Goal: Transaction & Acquisition: Purchase product/service

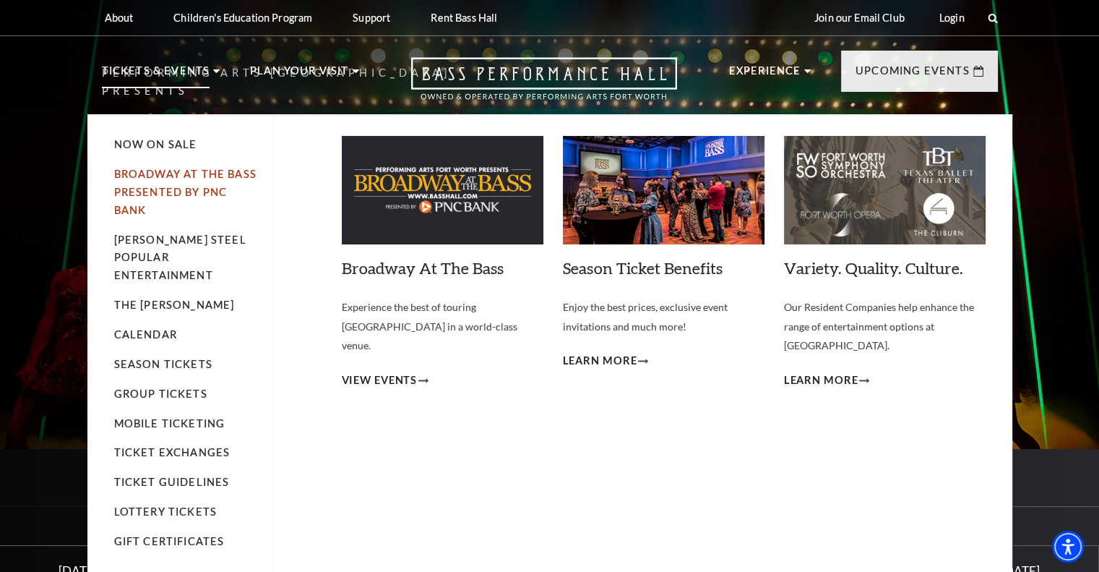
click at [214, 171] on link "Broadway At The Bass presented by PNC Bank" at bounding box center [185, 192] width 142 height 48
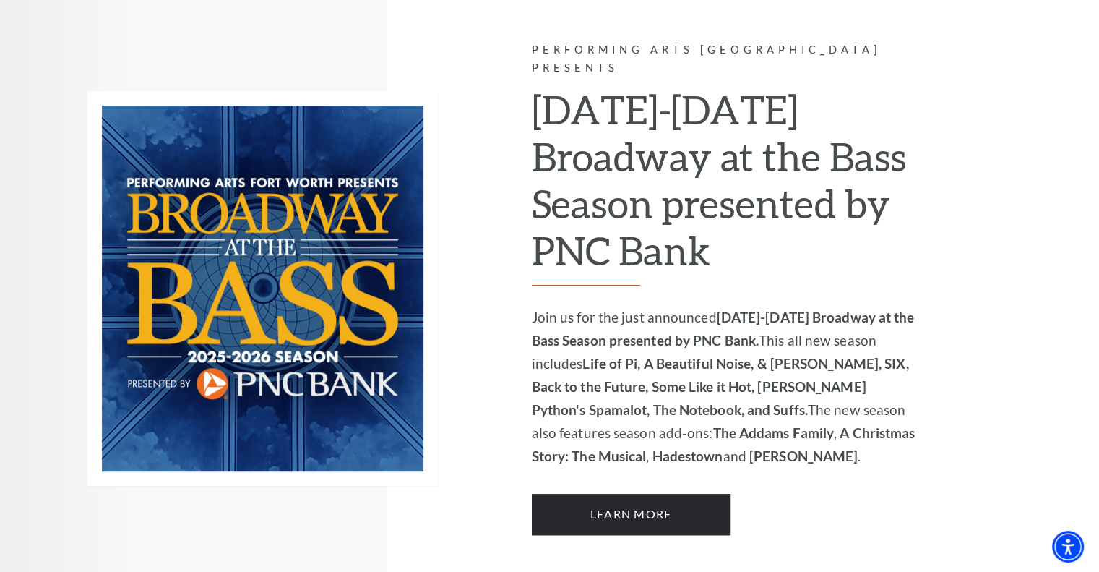
scroll to position [940, 0]
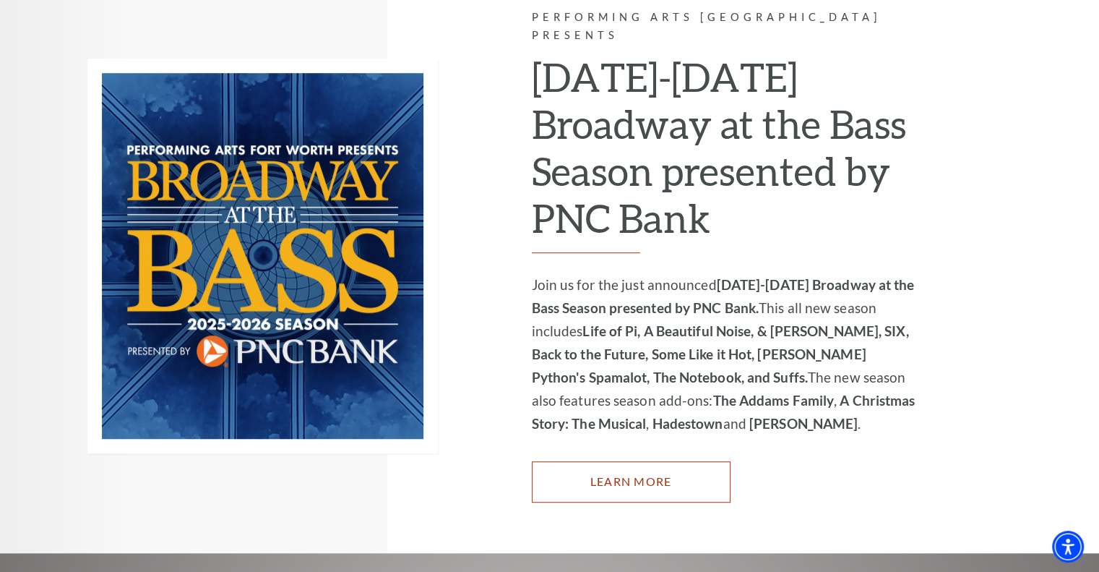
click at [644, 462] on link "Learn More" at bounding box center [631, 481] width 199 height 40
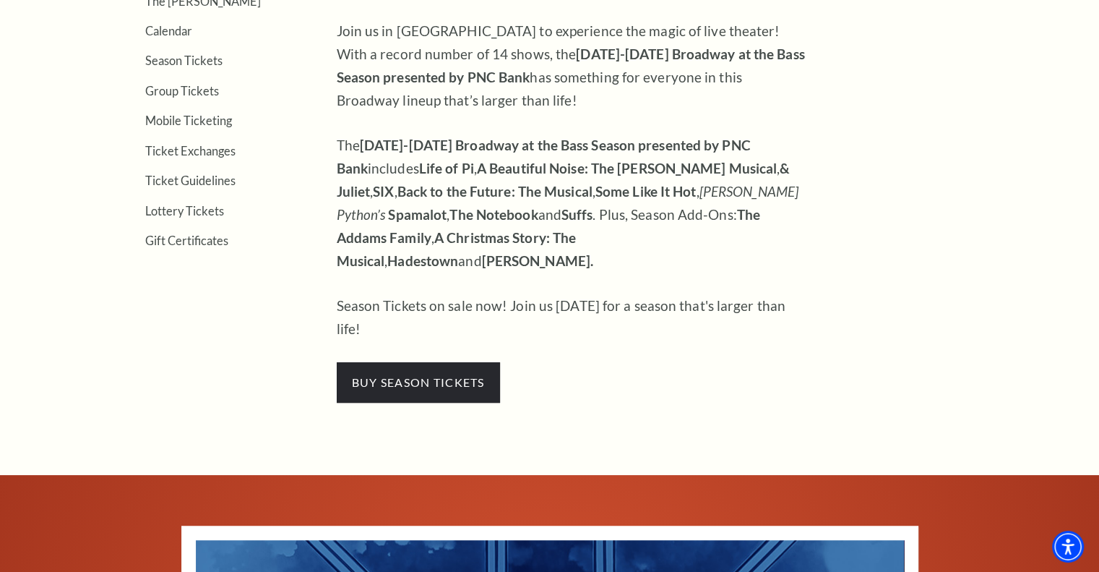
scroll to position [506, 0]
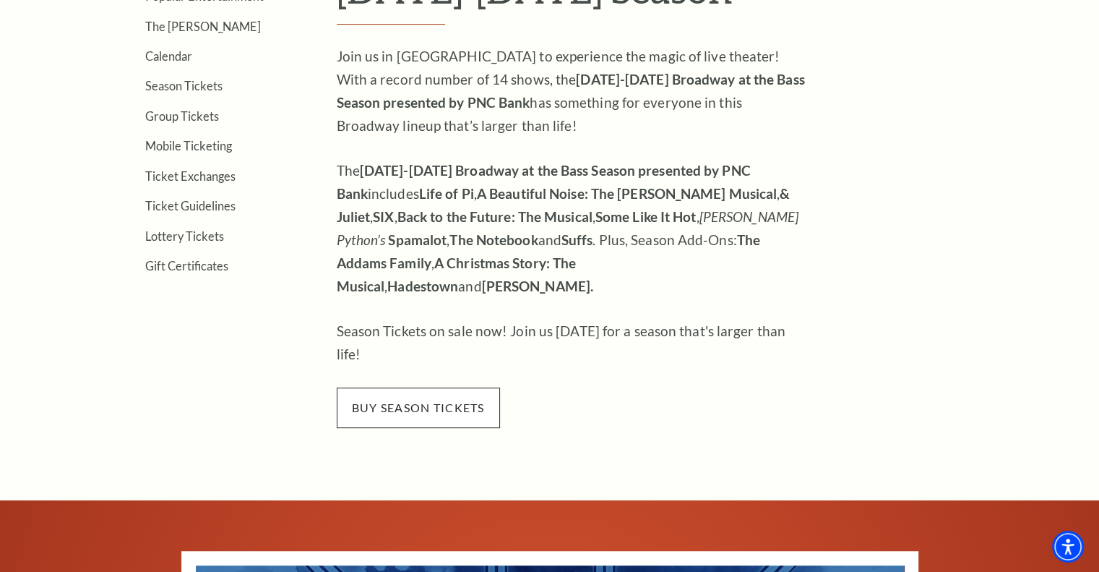
click at [434, 387] on span "buy season tickets" at bounding box center [418, 407] width 163 height 40
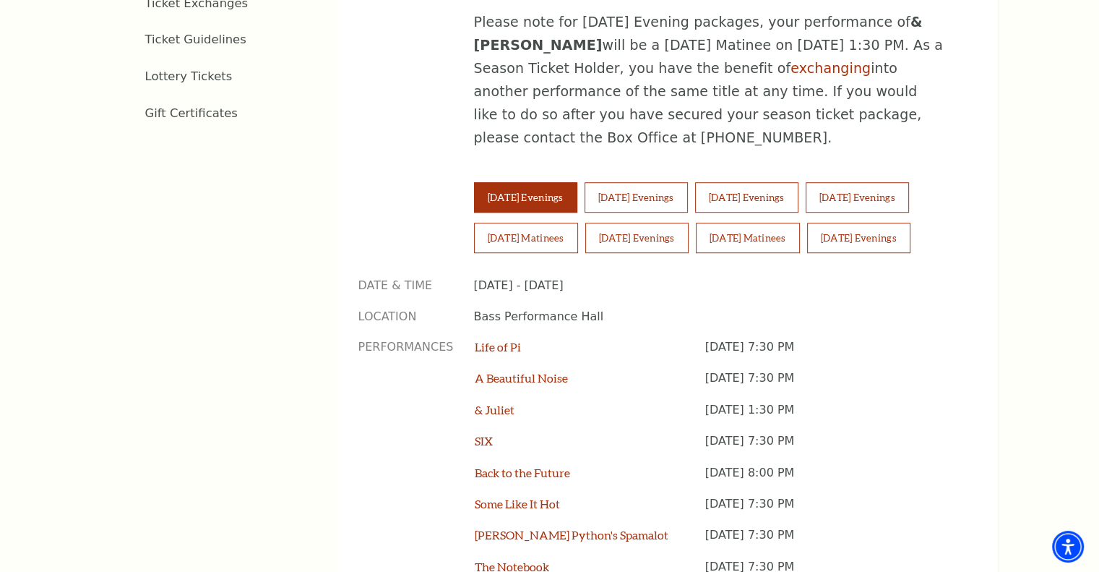
scroll to position [940, 0]
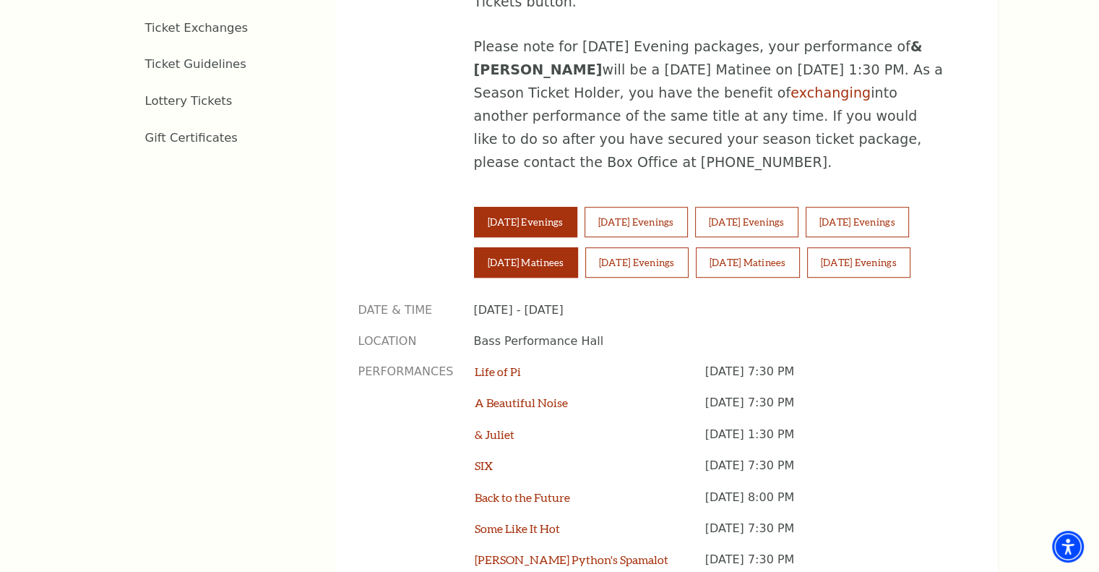
click at [524, 247] on button "[DATE] Matinees" at bounding box center [526, 262] width 104 height 30
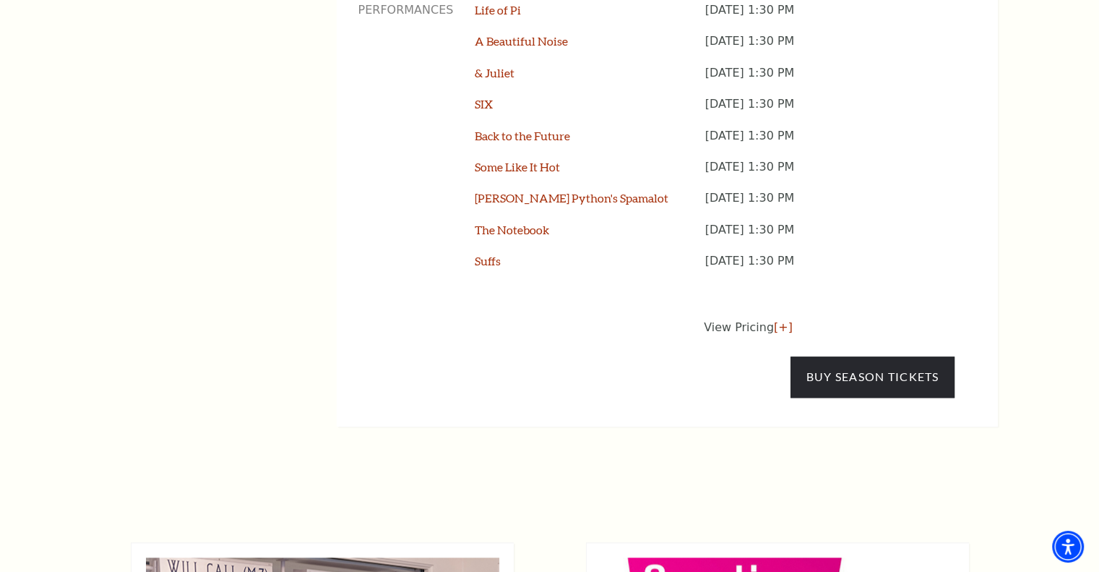
scroll to position [1012, 0]
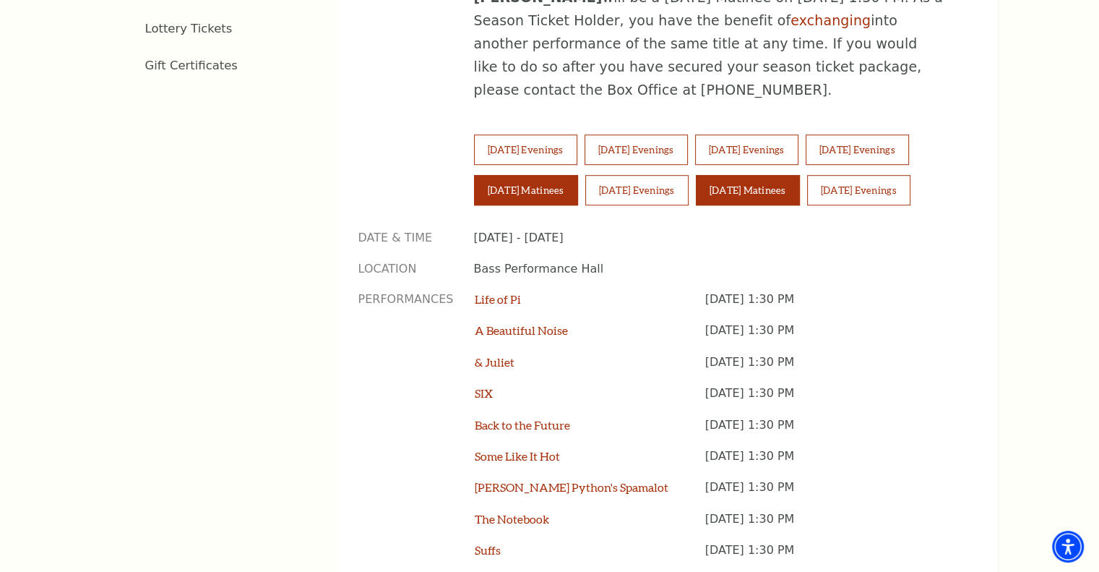
click at [768, 175] on button "[DATE] Matinees" at bounding box center [748, 190] width 104 height 30
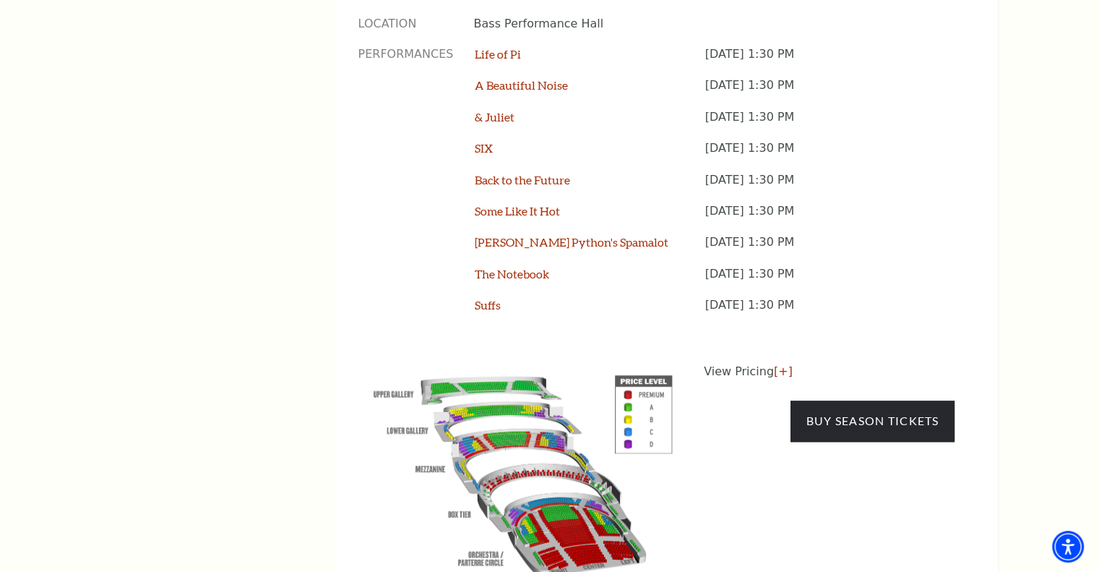
scroll to position [1301, 0]
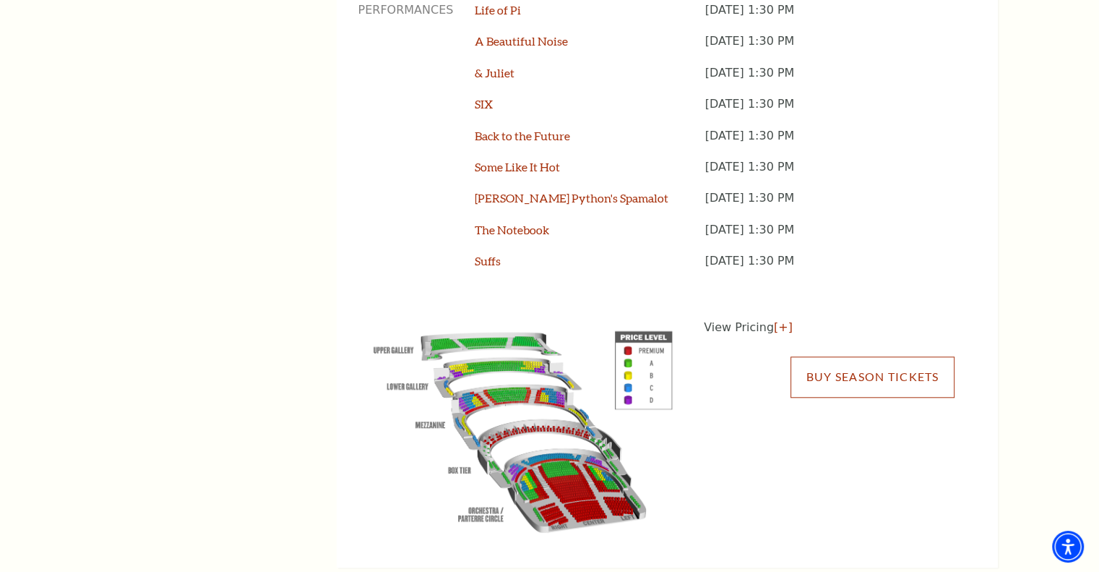
click at [847, 356] on link "Buy Season Tickets" at bounding box center [872, 376] width 163 height 40
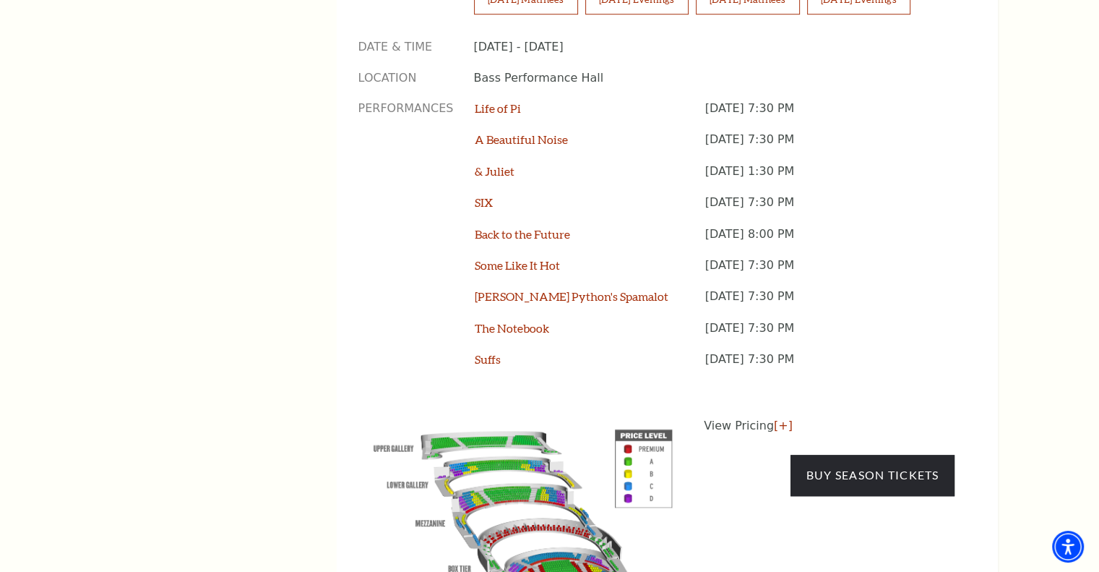
scroll to position [1084, 0]
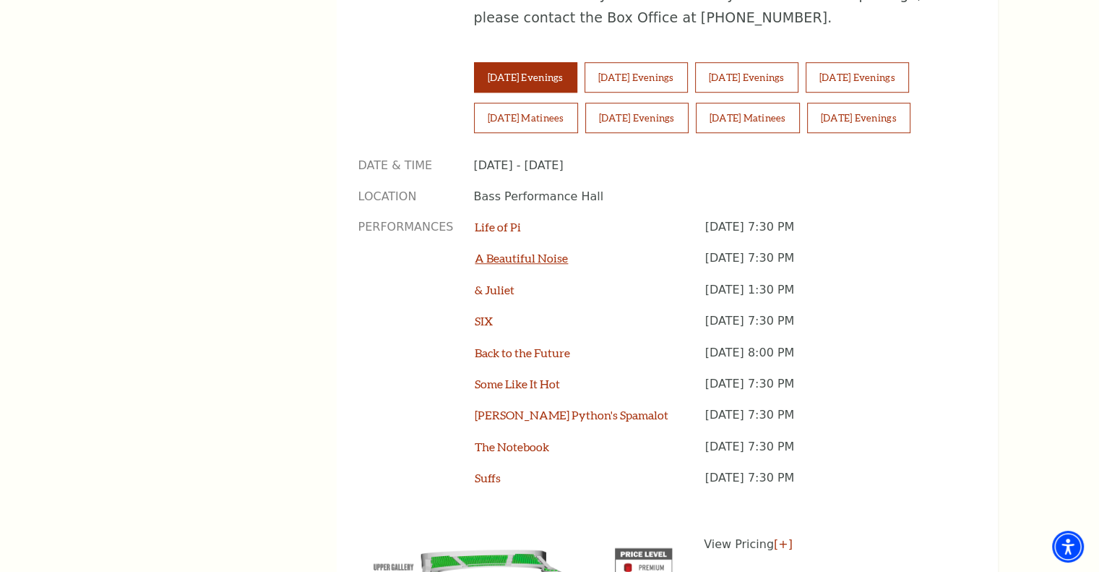
click at [520, 251] on link "A Beautiful Noise" at bounding box center [521, 258] width 93 height 14
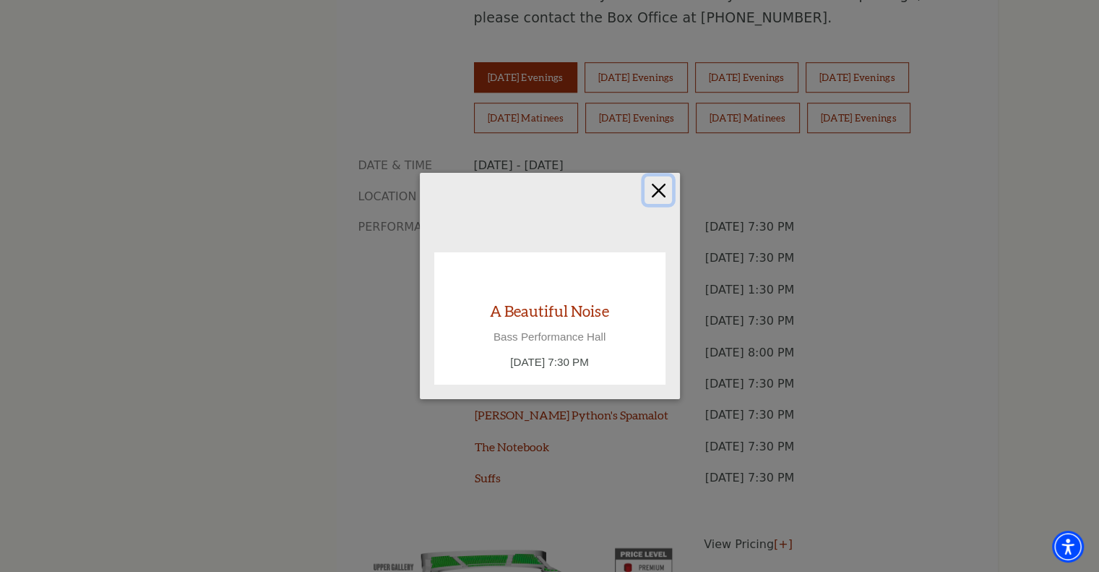
click at [658, 191] on button "Close" at bounding box center [658, 189] width 27 height 27
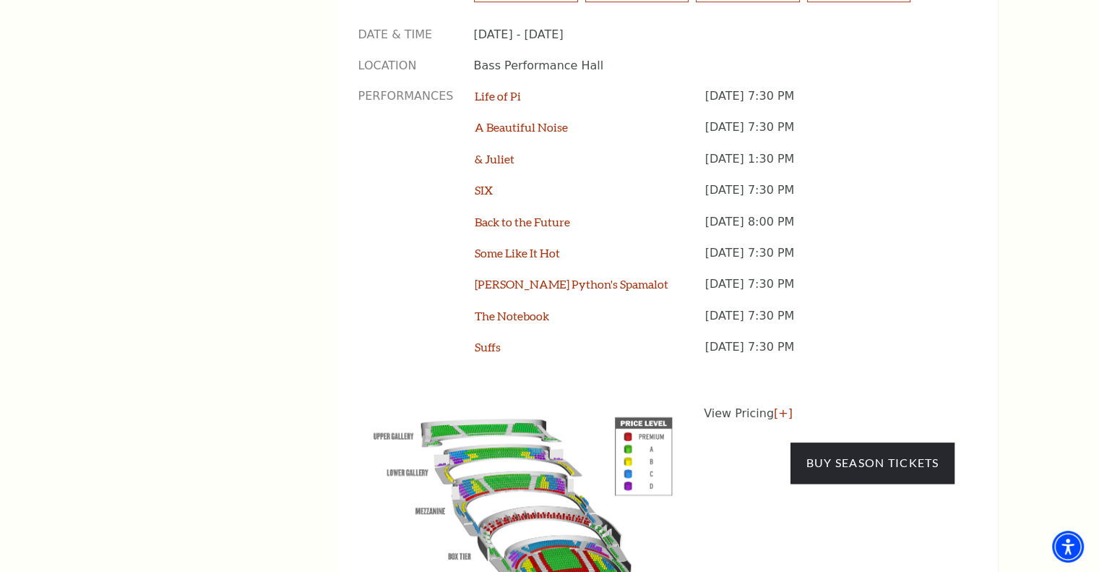
scroll to position [1012, 0]
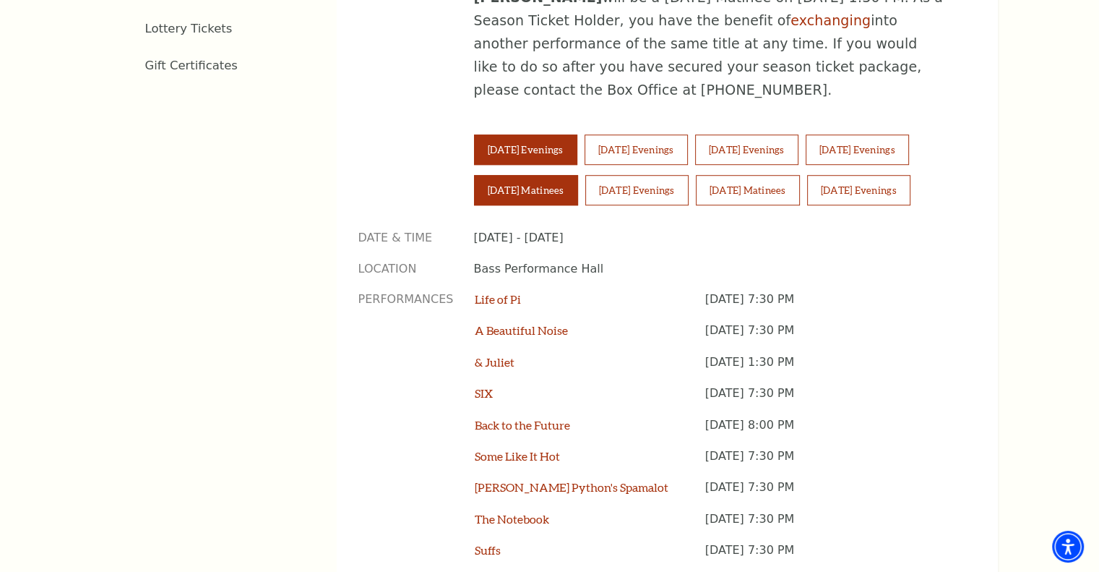
click at [502, 175] on button "Saturday Matinees" at bounding box center [526, 190] width 104 height 30
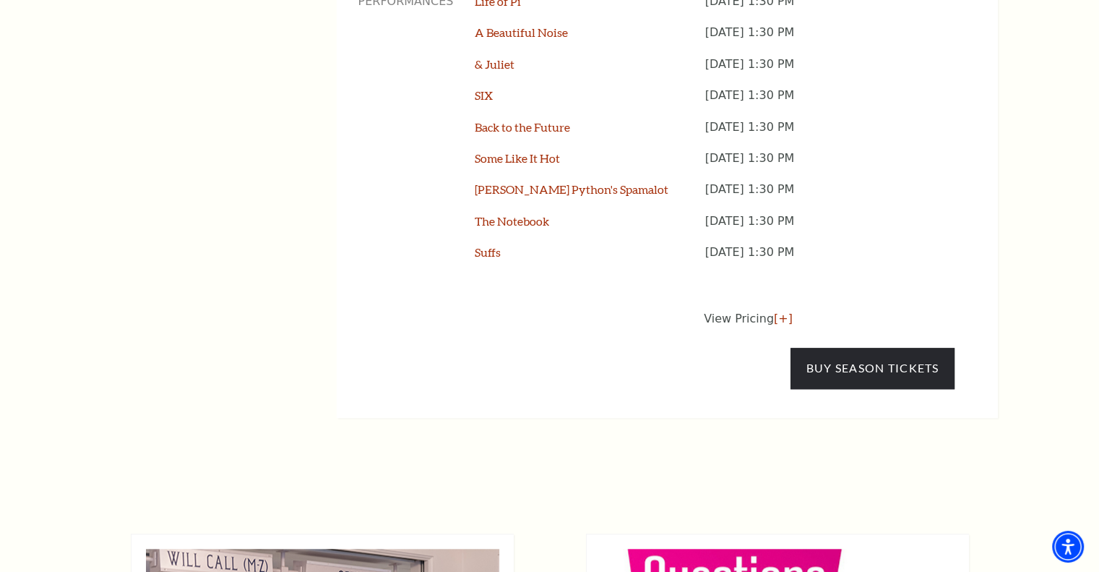
scroll to position [1301, 0]
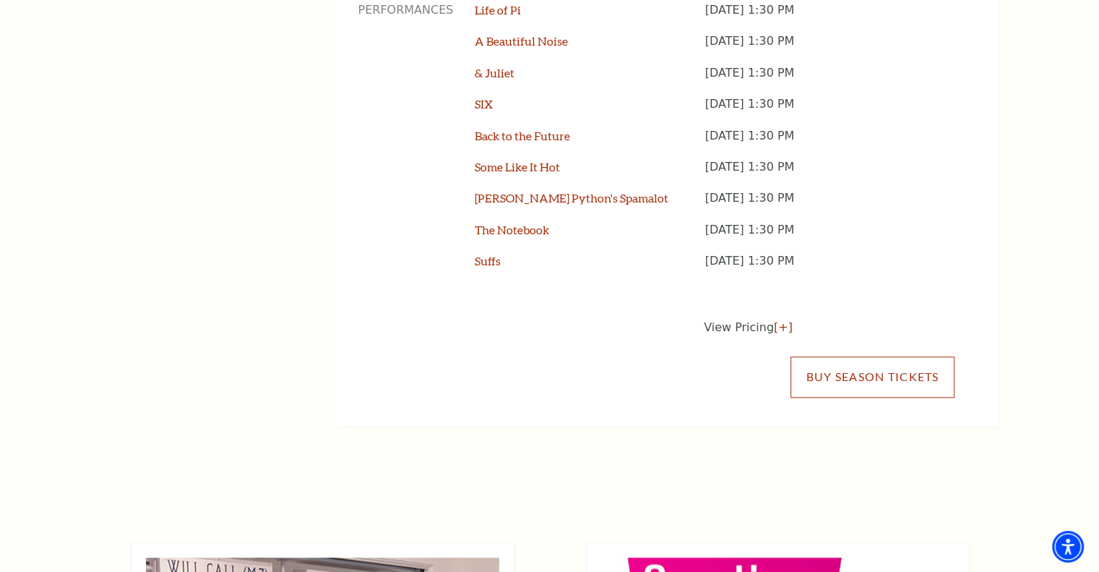
click at [819, 356] on link "Buy Season Tickets" at bounding box center [872, 376] width 163 height 40
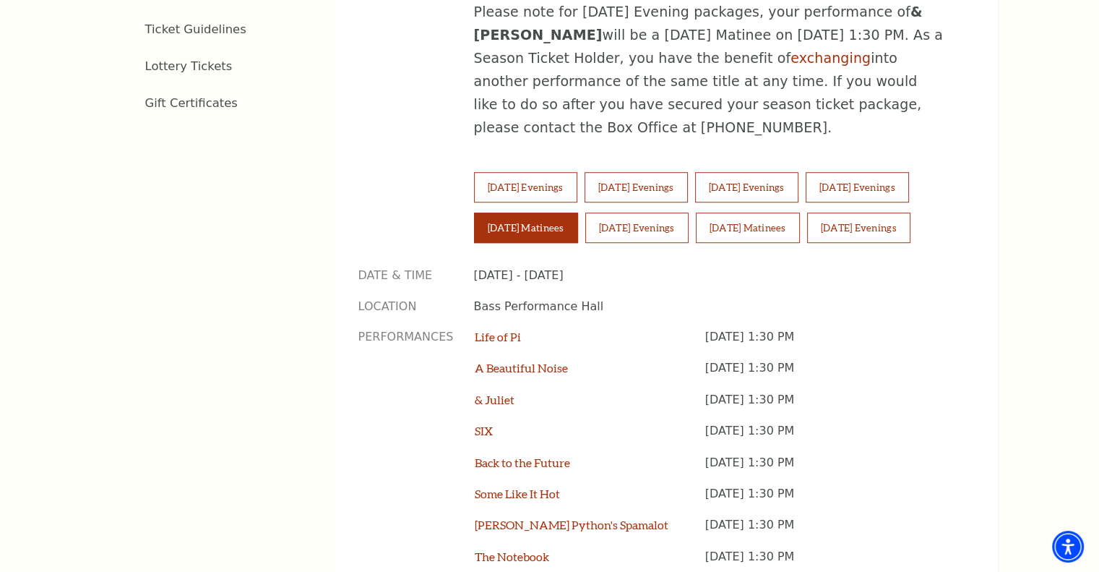
scroll to position [937, 0]
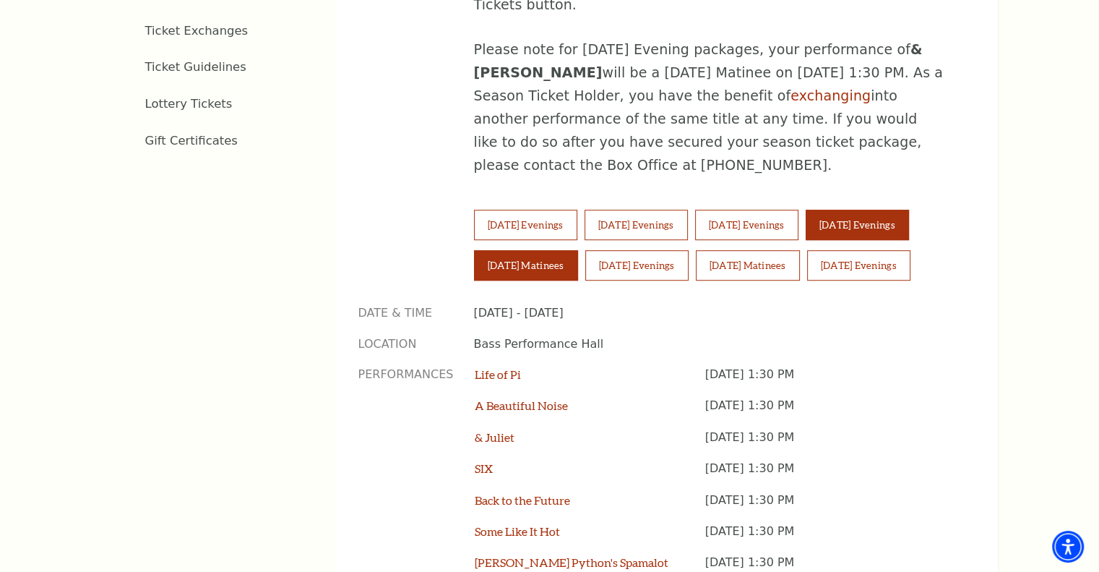
click at [881, 210] on button "Friday Evenings" at bounding box center [857, 225] width 103 height 30
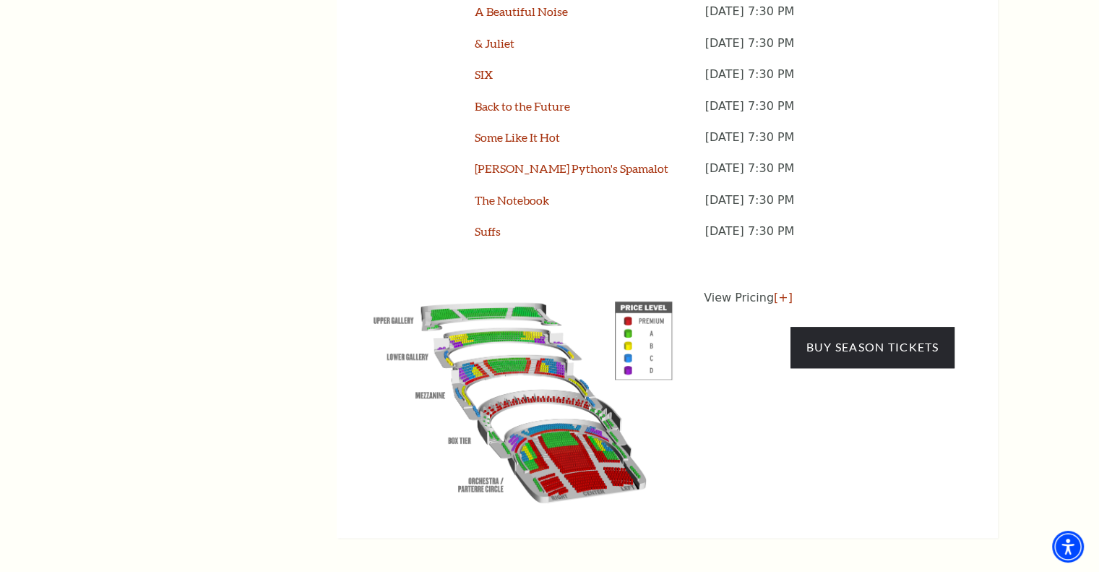
scroll to position [1370, 0]
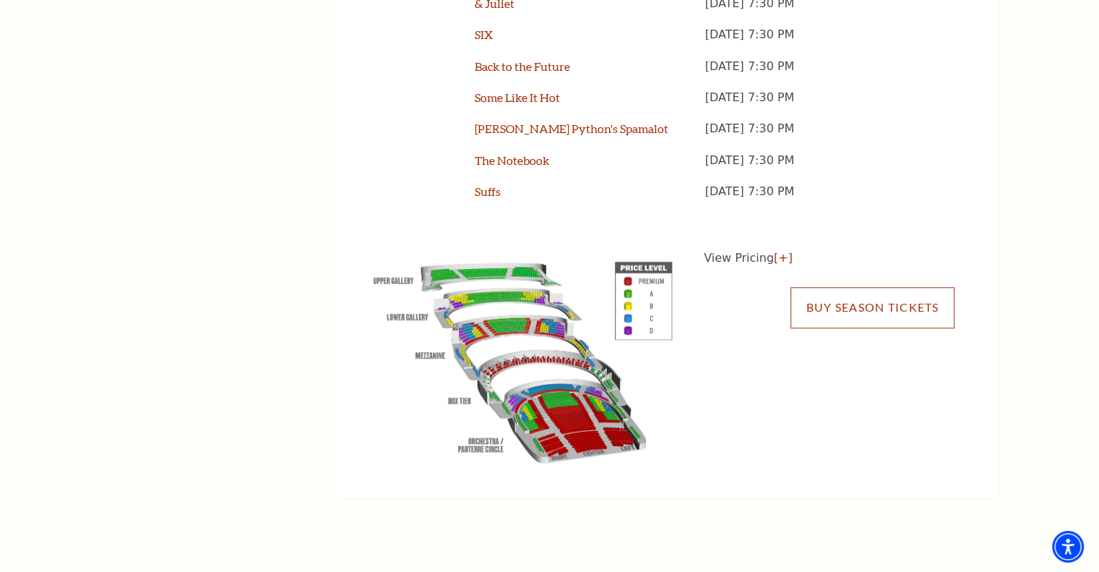
click at [835, 287] on link "Buy Season Tickets" at bounding box center [872, 307] width 163 height 40
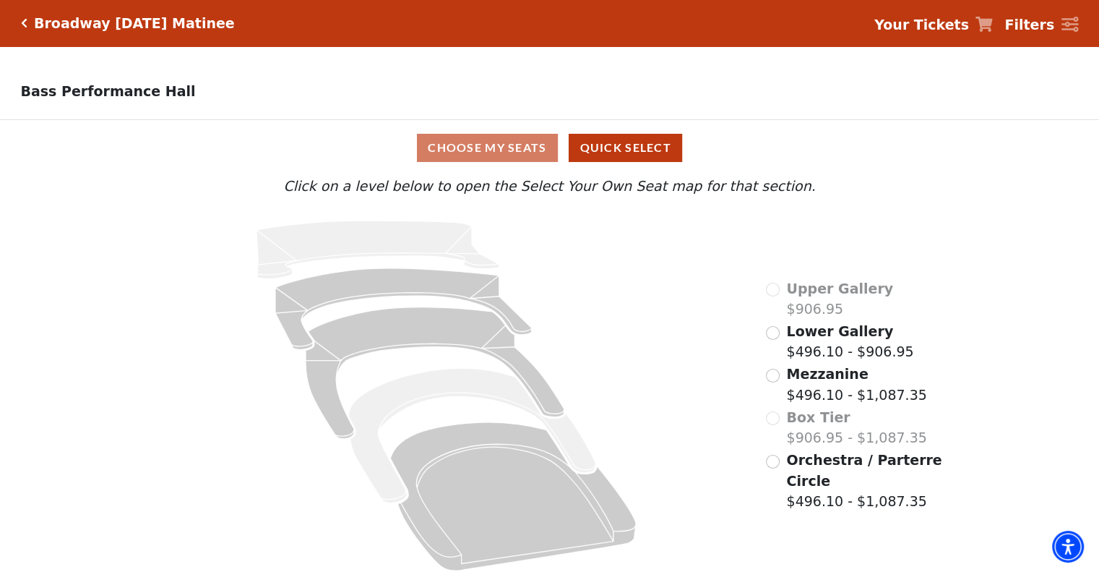
scroll to position [14, 0]
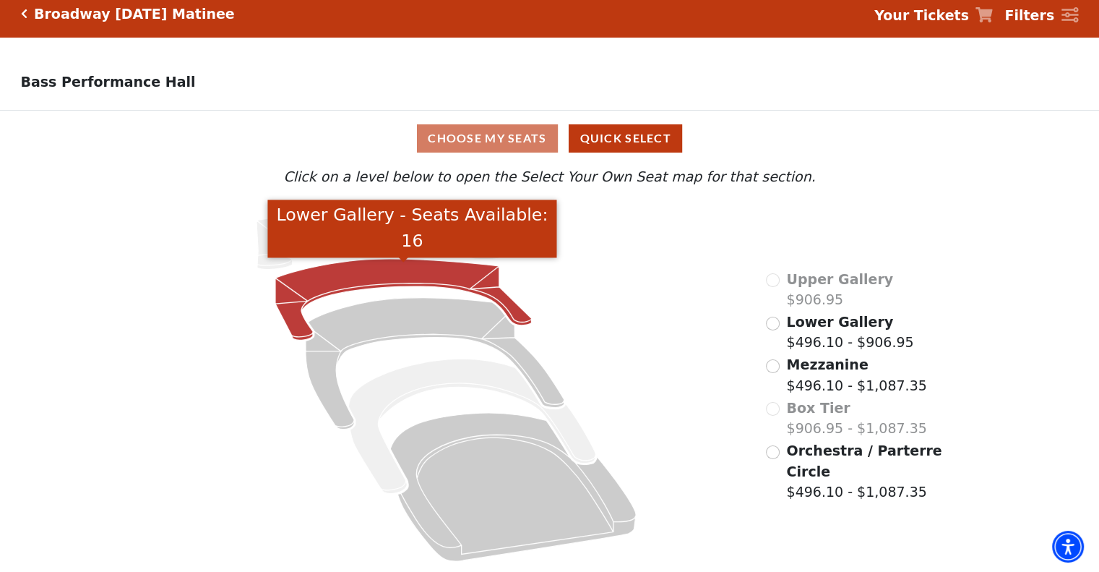
click at [390, 270] on icon "Lower Gallery - Seats Available: 16" at bounding box center [403, 300] width 257 height 82
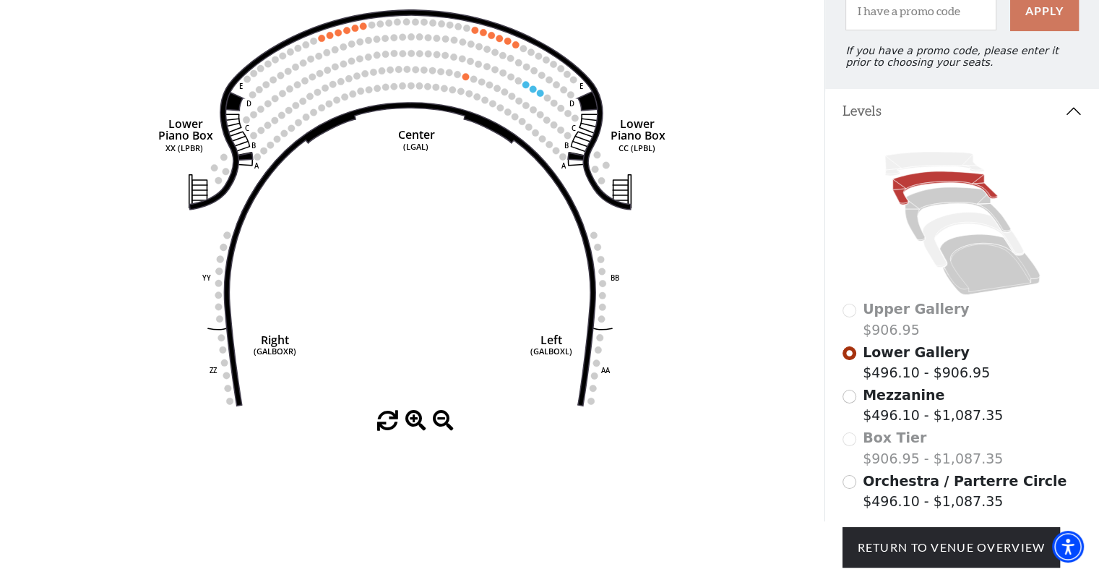
scroll to position [134, 0]
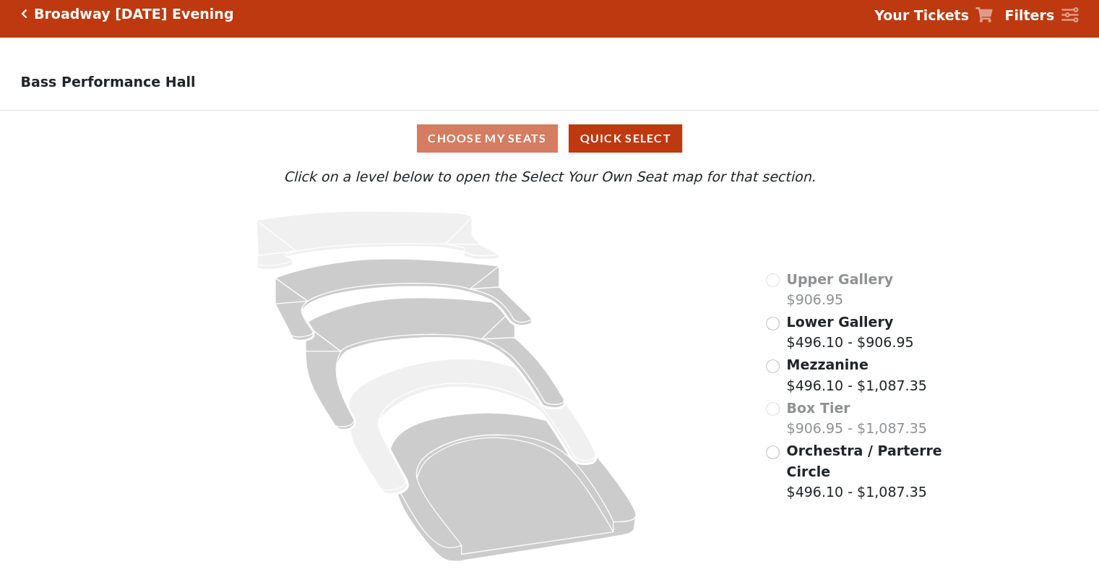
scroll to position [14, 0]
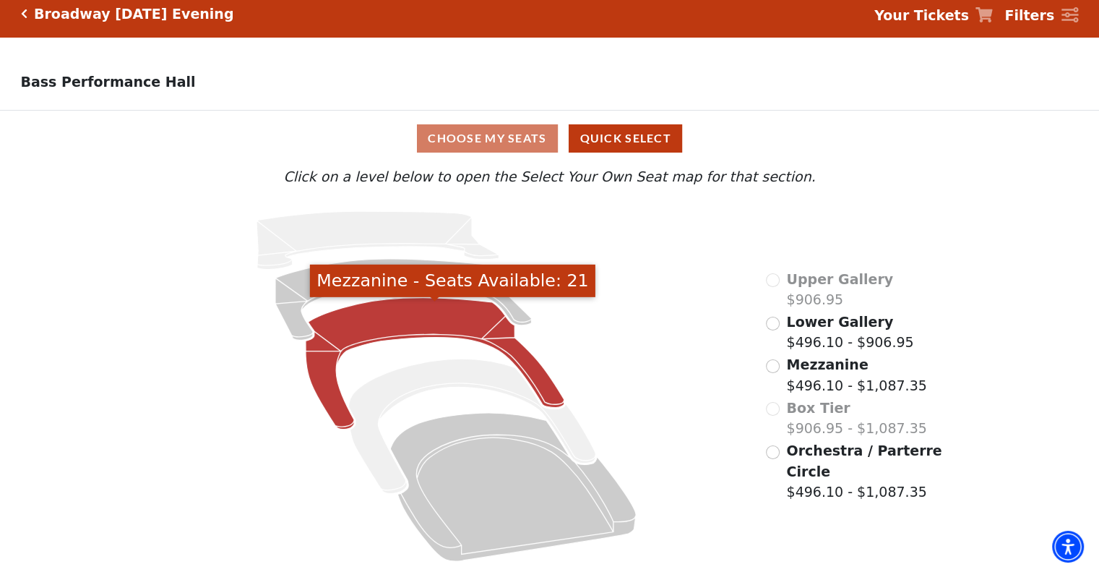
click at [340, 404] on icon "Mezzanine - Seats Available: 21" at bounding box center [435, 364] width 259 height 132
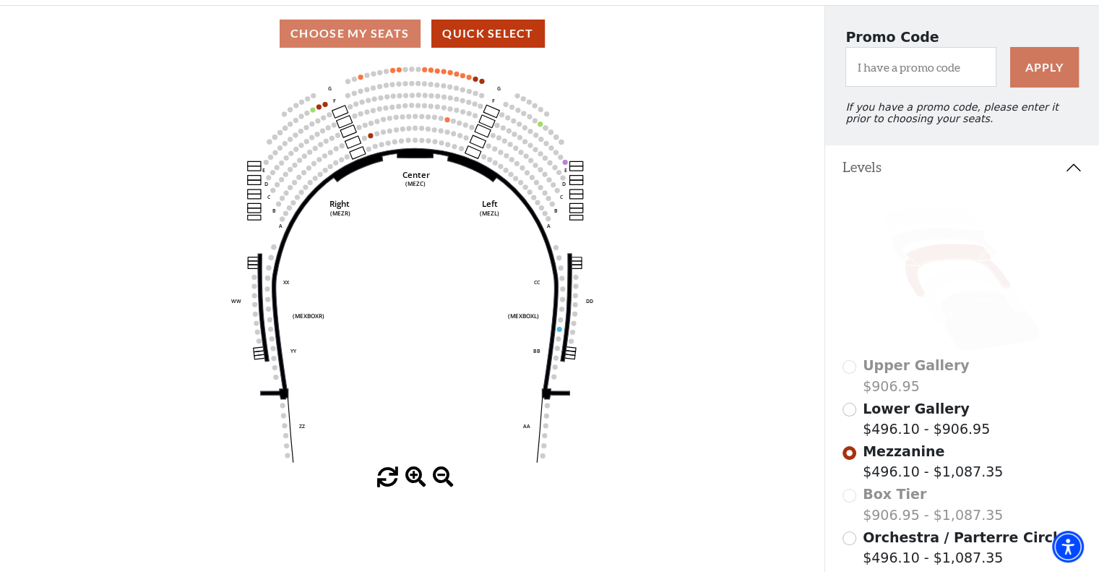
scroll to position [139, 0]
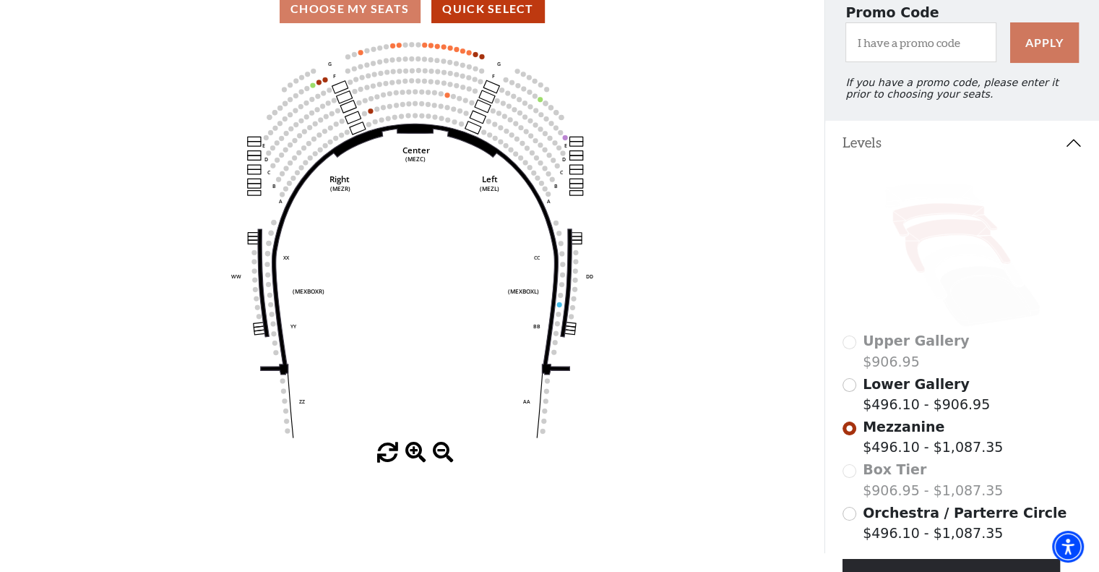
click at [899, 225] on icon at bounding box center [945, 219] width 105 height 33
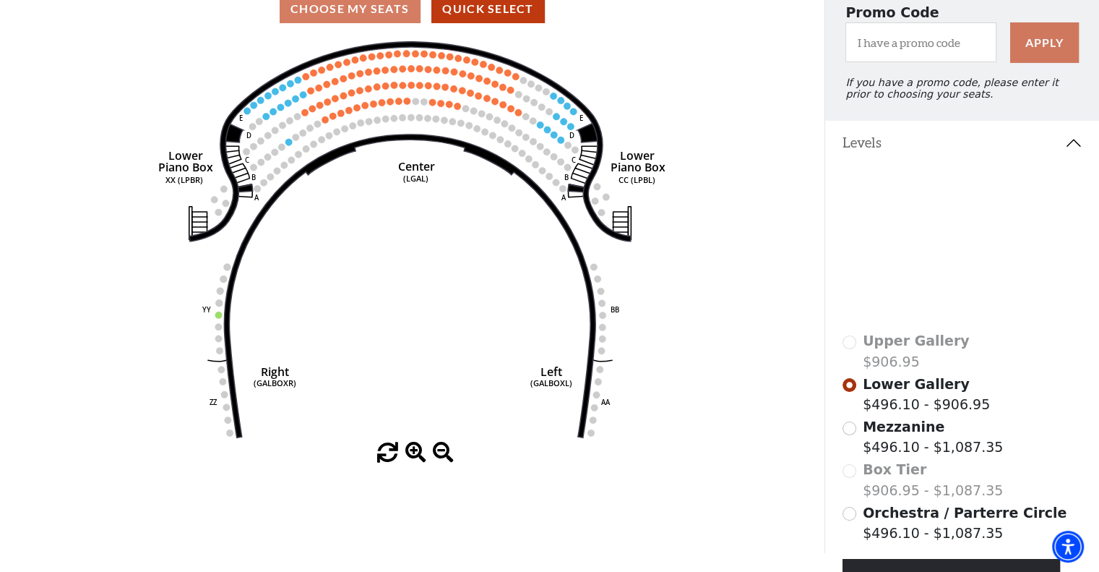
click at [987, 309] on icon at bounding box center [990, 295] width 100 height 61
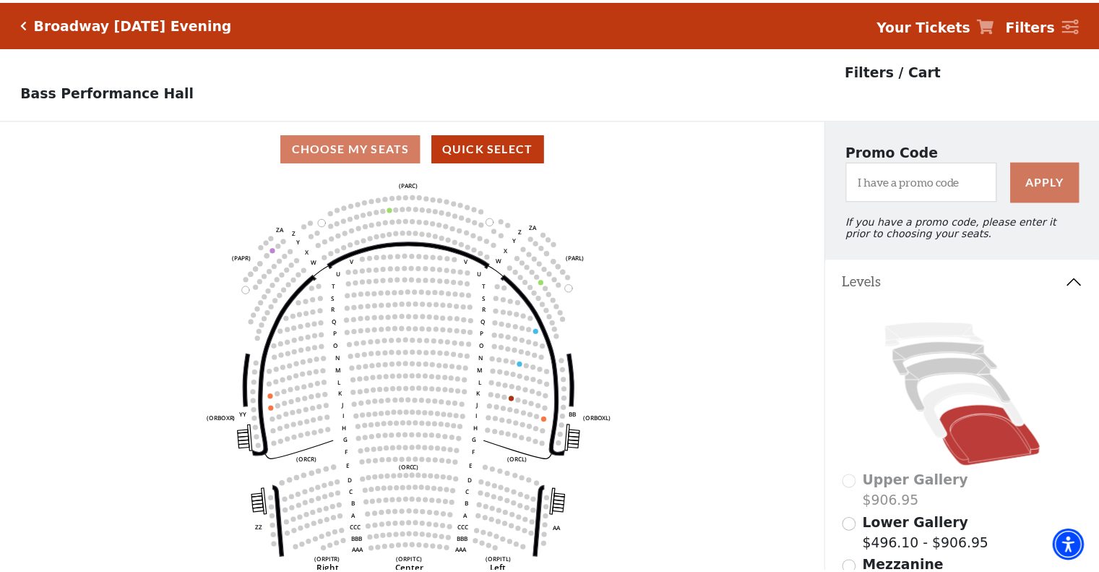
scroll to position [66, 0]
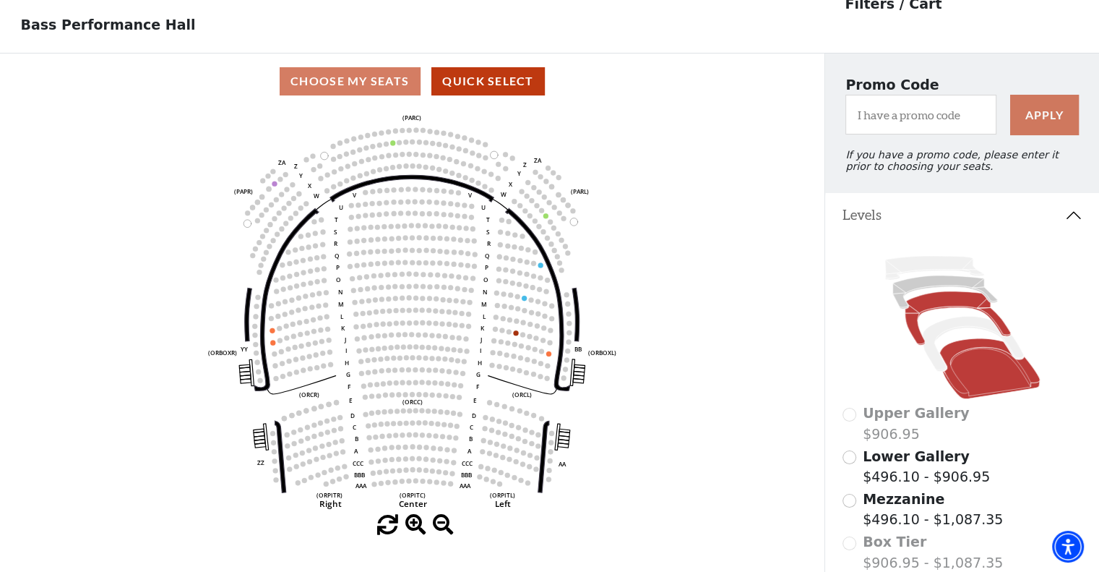
click at [916, 341] on icon at bounding box center [958, 317] width 106 height 53
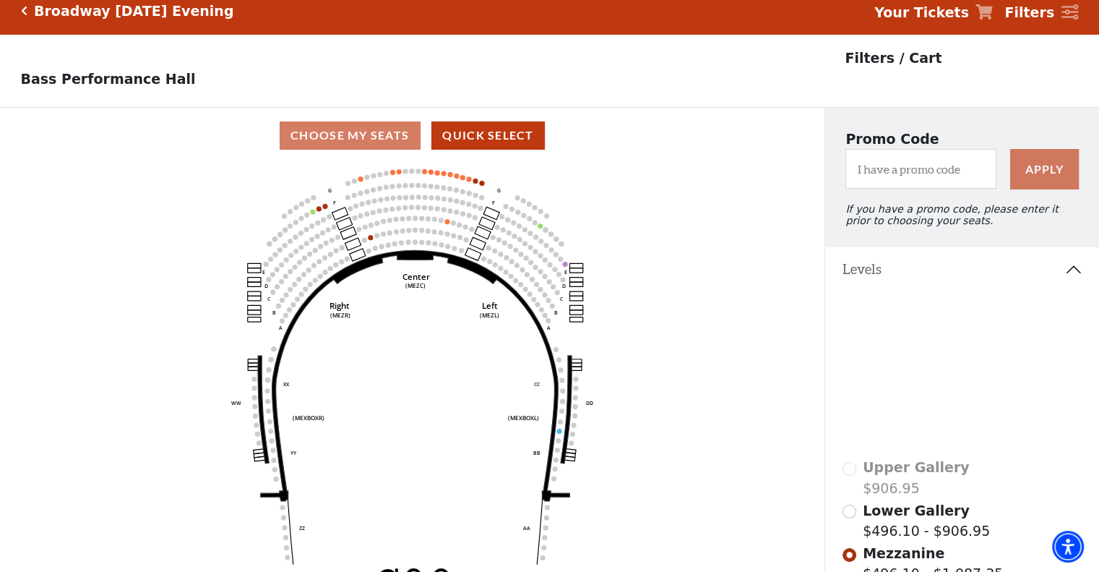
scroll to position [0, 0]
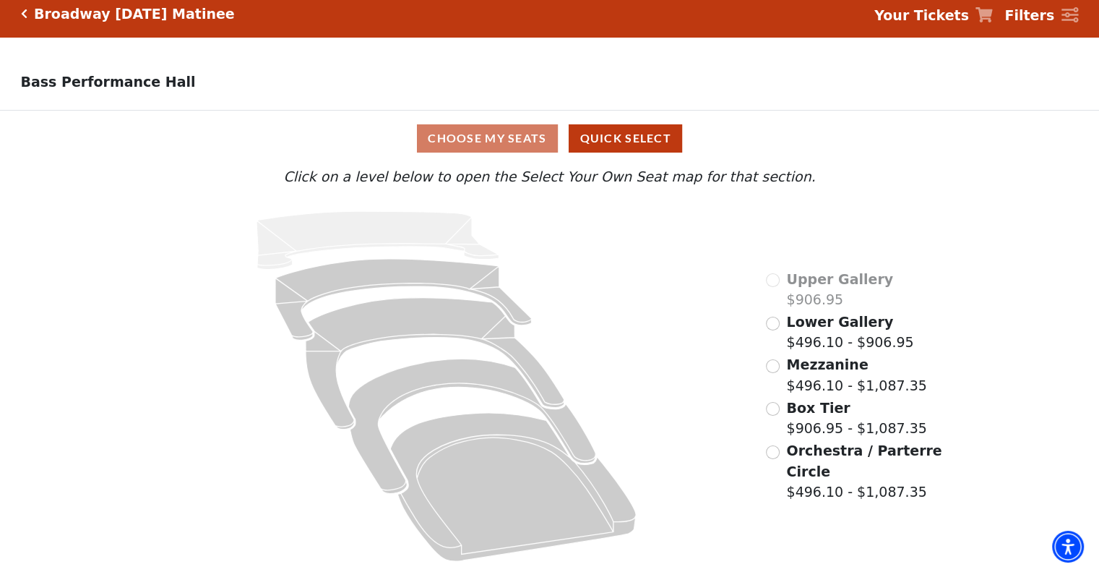
scroll to position [14, 0]
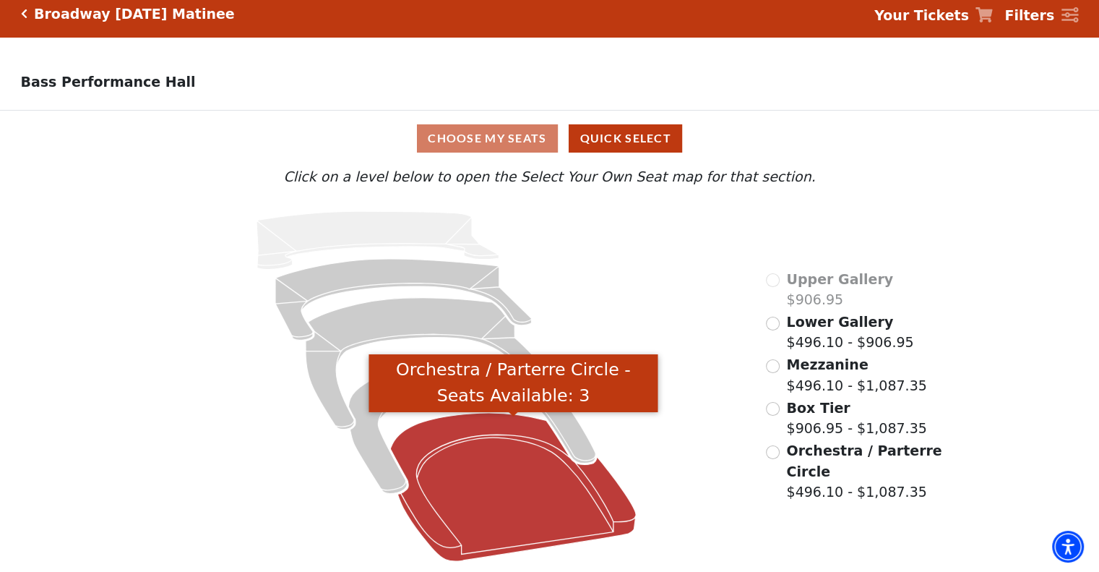
click at [486, 494] on icon "Orchestra / Parterre Circle - Seats Available: 3" at bounding box center [514, 487] width 246 height 148
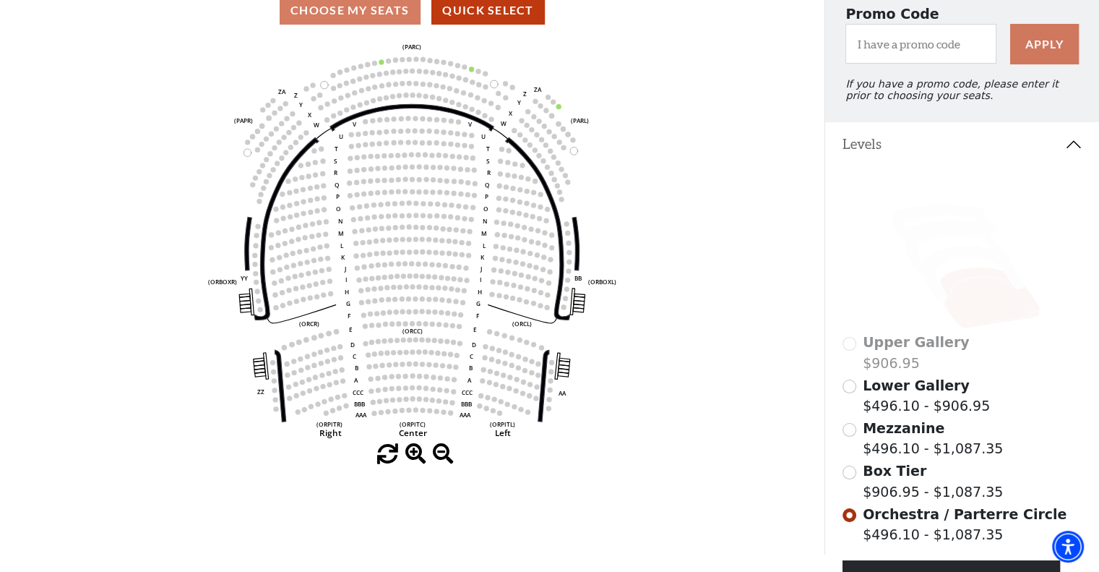
scroll to position [139, 0]
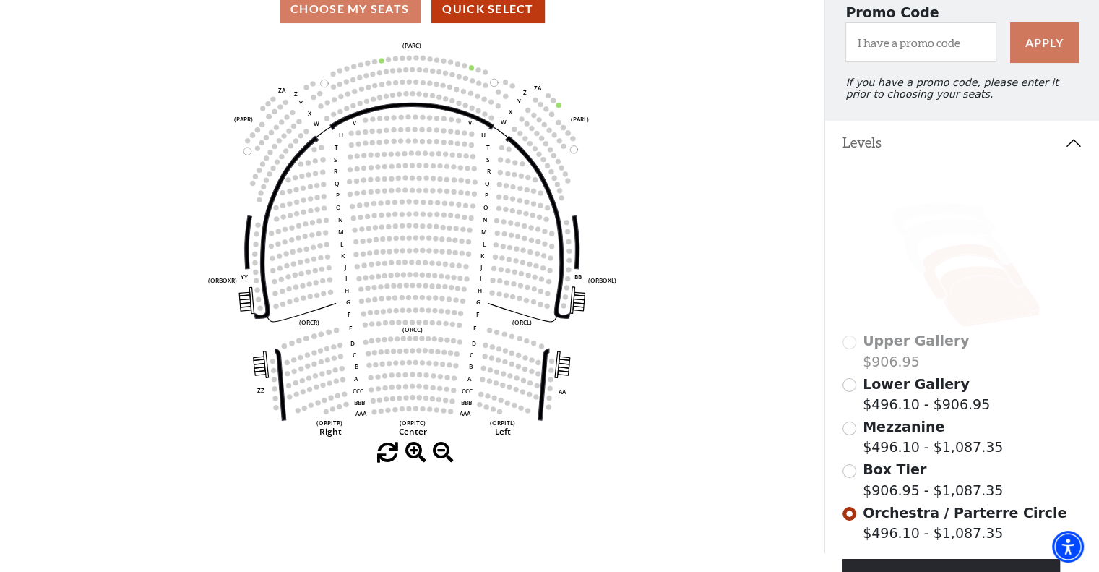
click at [938, 296] on icon at bounding box center [972, 271] width 100 height 55
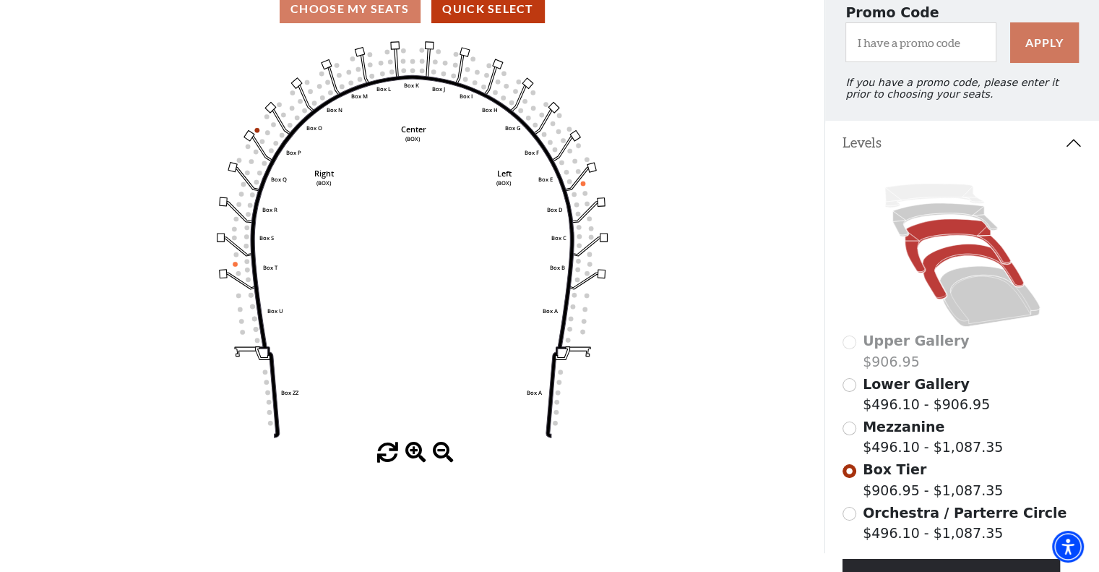
click at [911, 265] on icon at bounding box center [958, 245] width 106 height 53
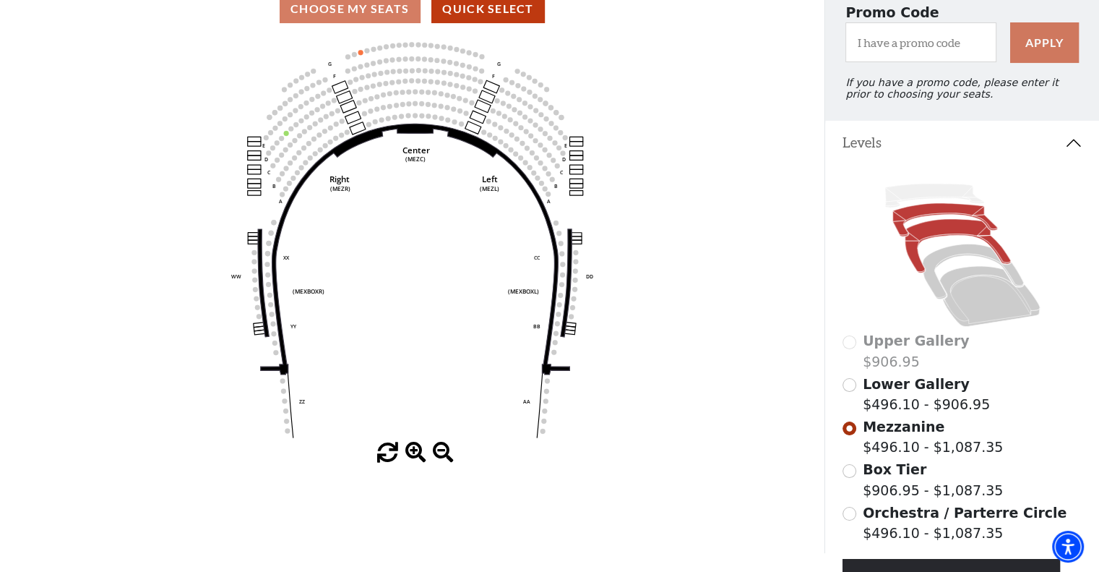
click at [896, 228] on icon at bounding box center [945, 219] width 105 height 33
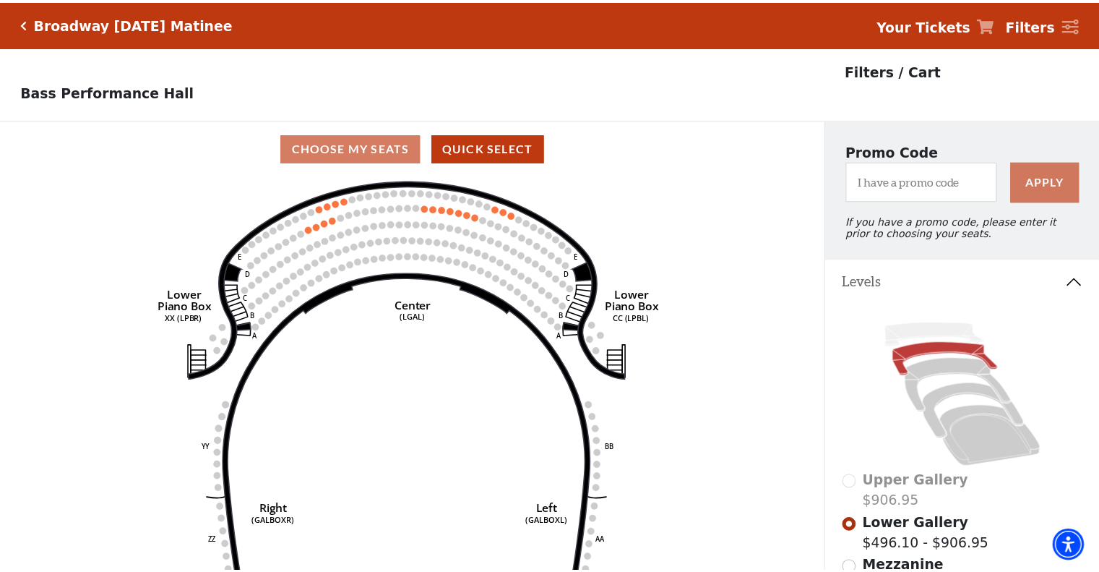
scroll to position [66, 0]
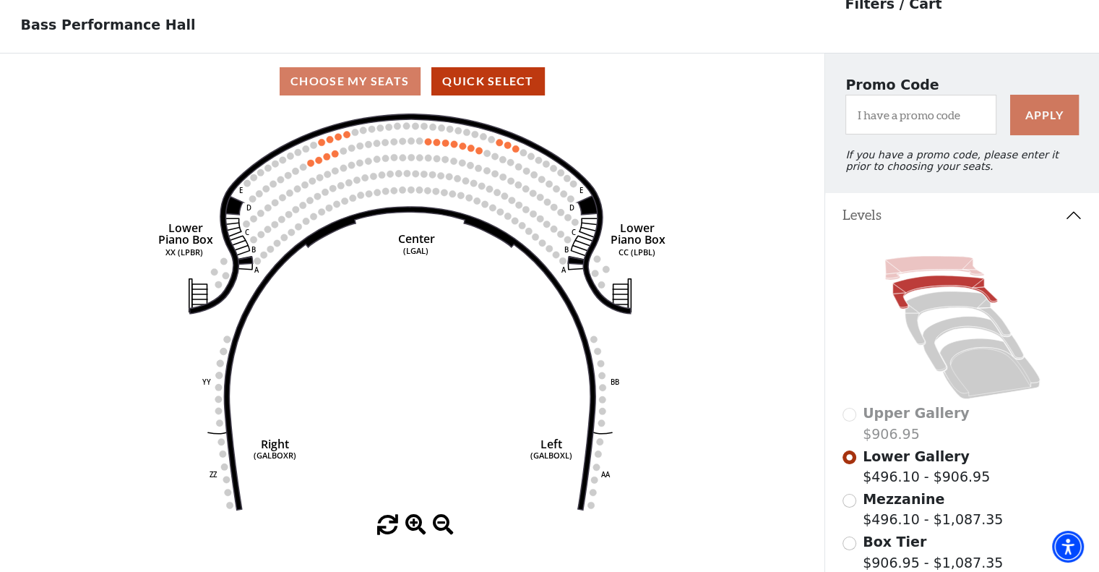
click at [898, 273] on icon at bounding box center [934, 268] width 99 height 24
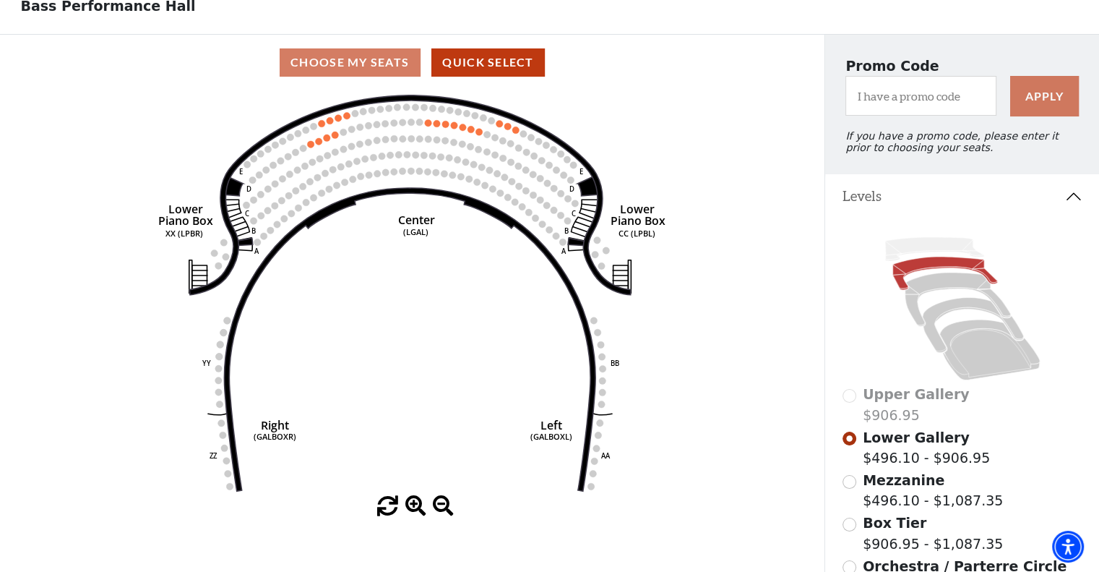
scroll to position [61, 0]
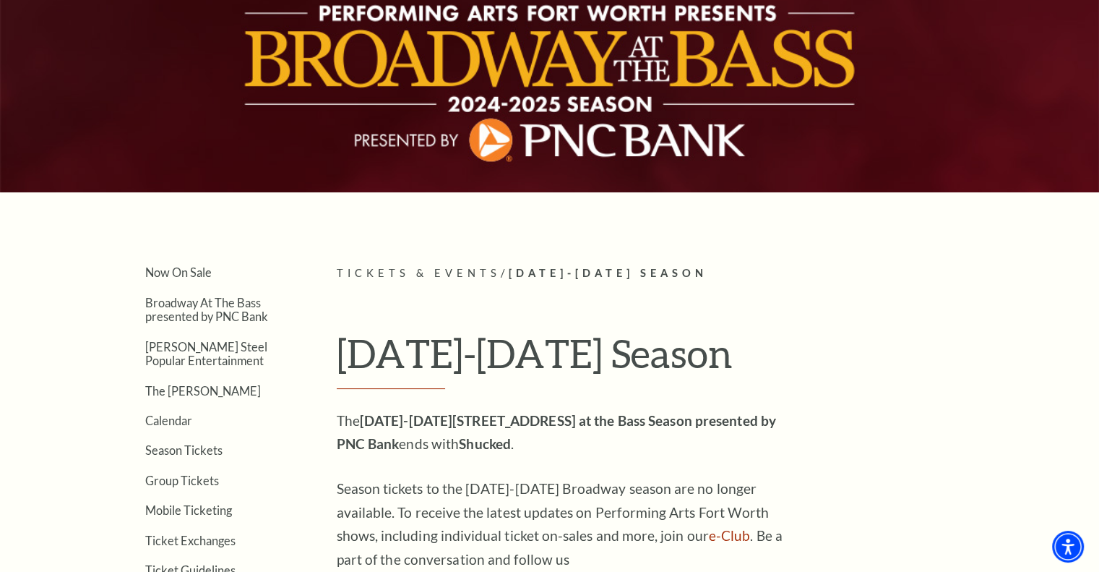
scroll to position [289, 0]
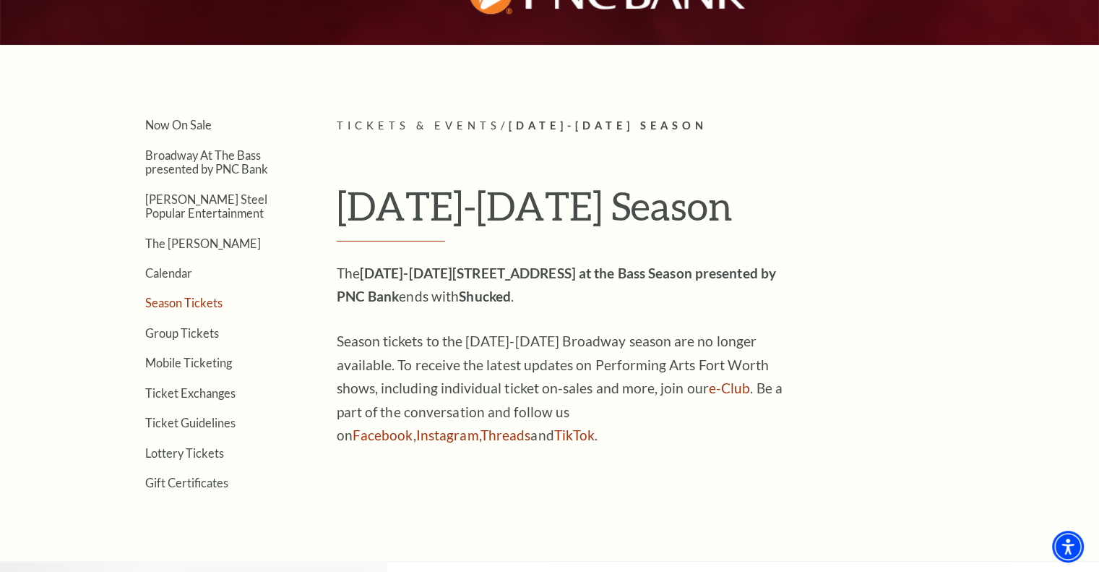
click at [208, 300] on link "Season Tickets" at bounding box center [183, 303] width 77 height 14
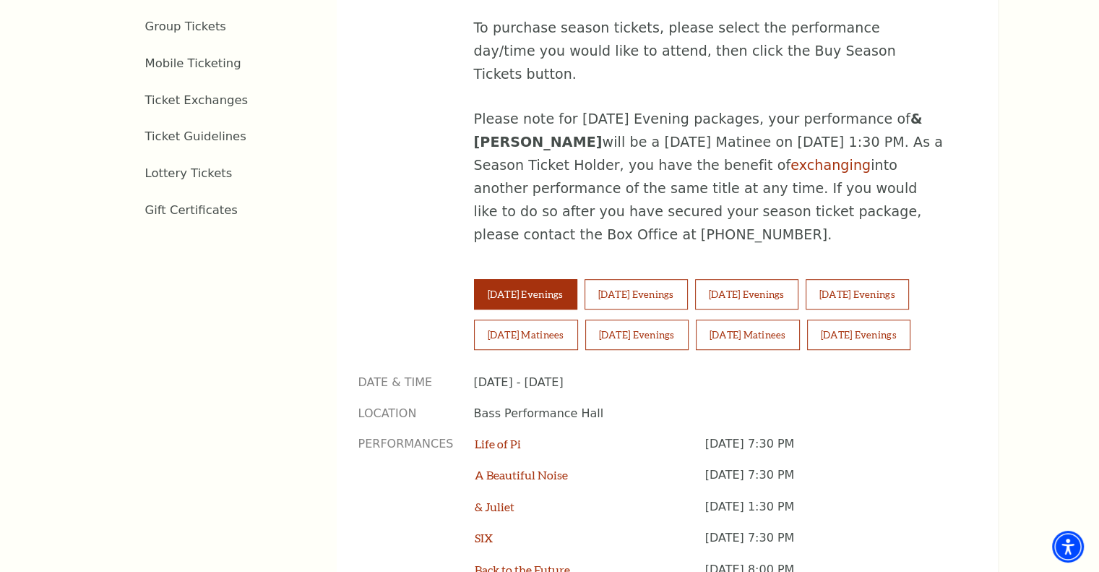
scroll to position [864, 0]
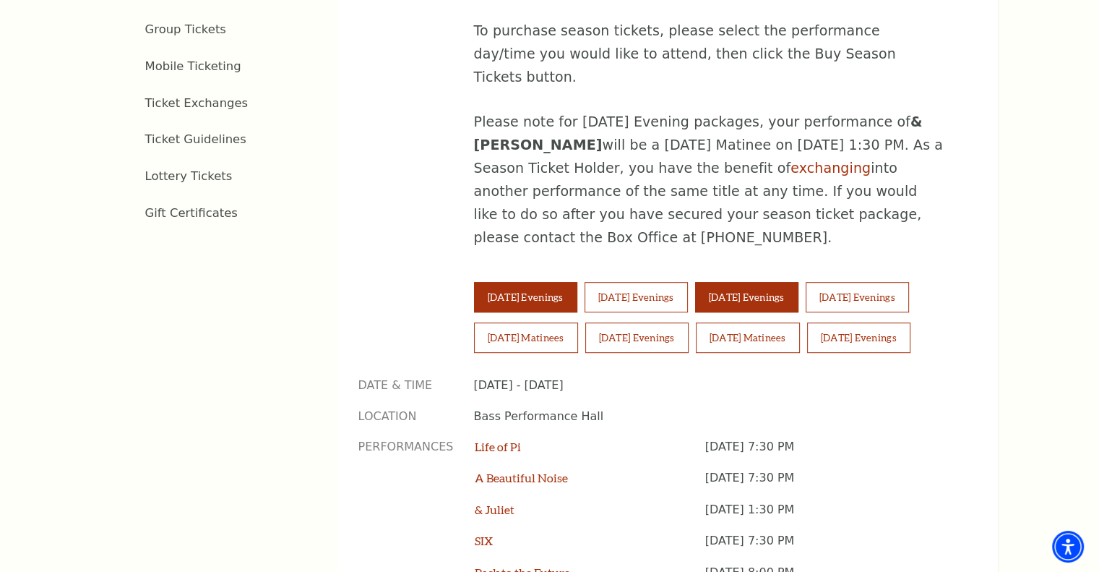
click at [796, 282] on button "[DATE] Evenings" at bounding box center [746, 297] width 103 height 30
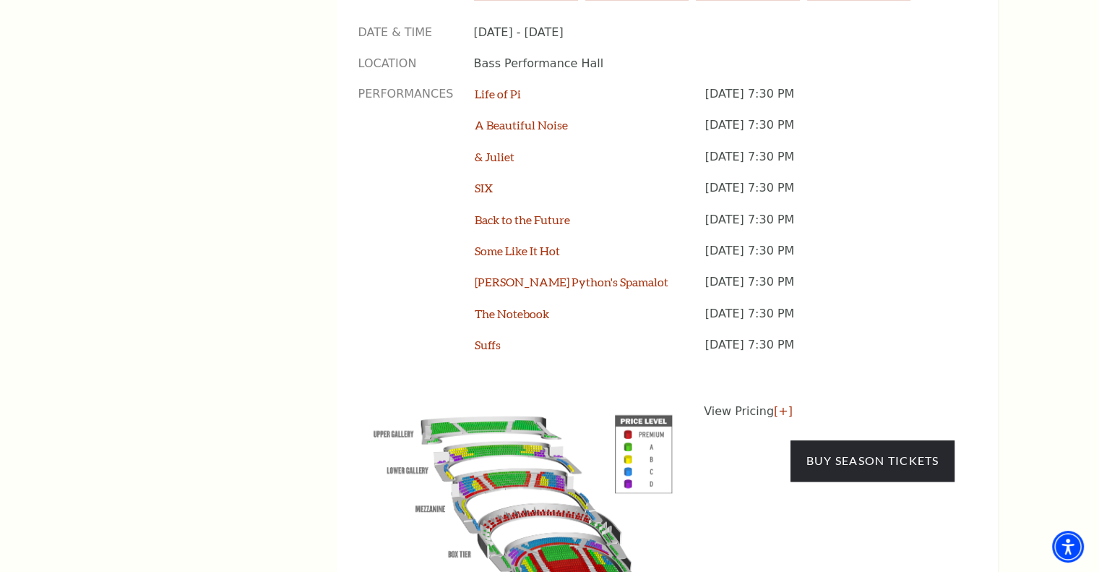
scroll to position [1226, 0]
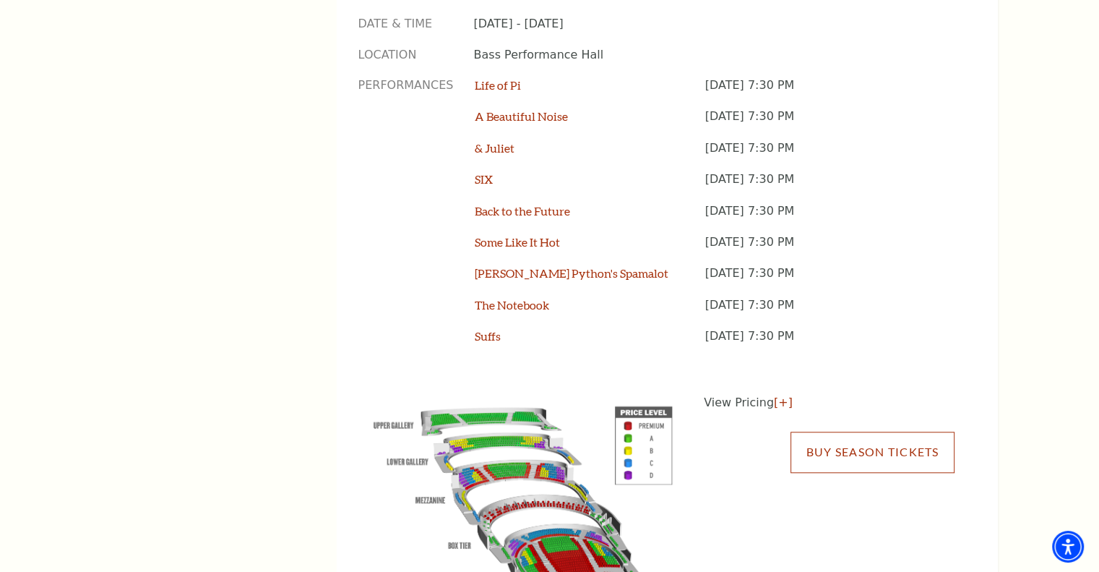
click at [832, 431] on link "Buy Season Tickets" at bounding box center [872, 451] width 163 height 40
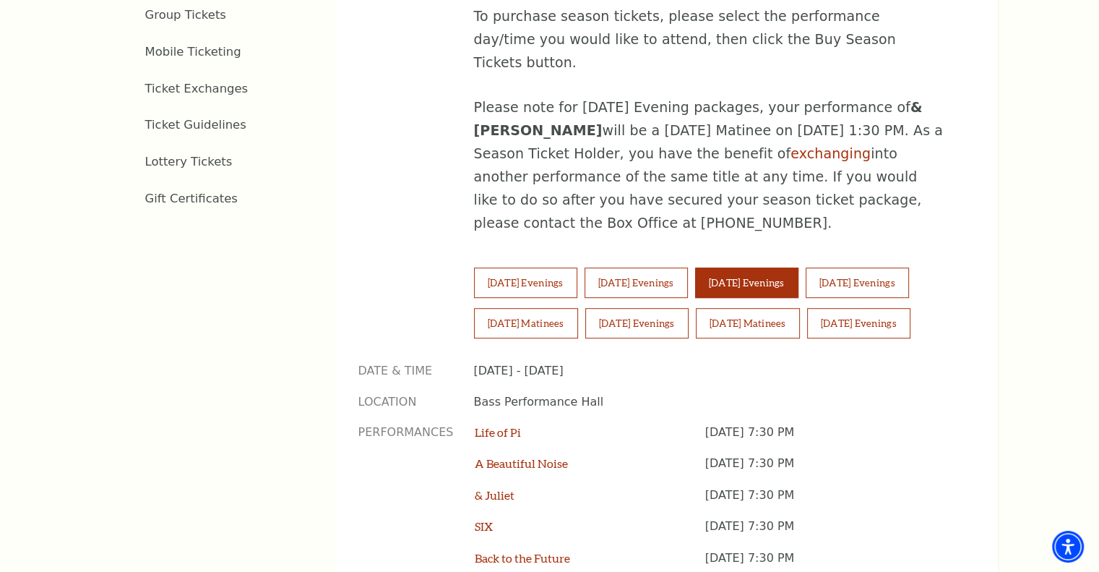
scroll to position [862, 0]
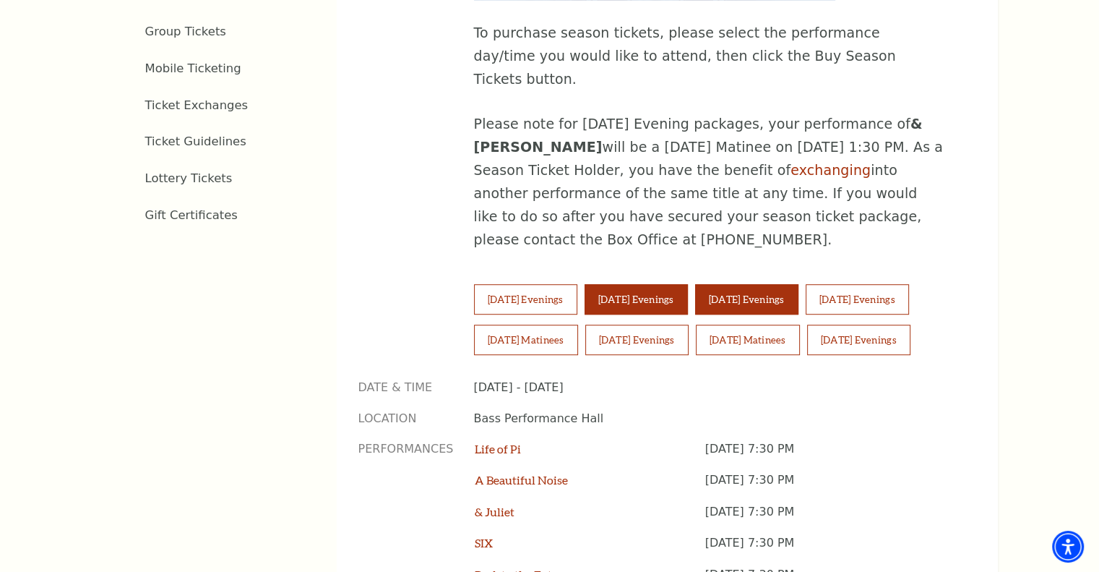
click at [645, 284] on button "Wednesday Evenings" at bounding box center [636, 299] width 103 height 30
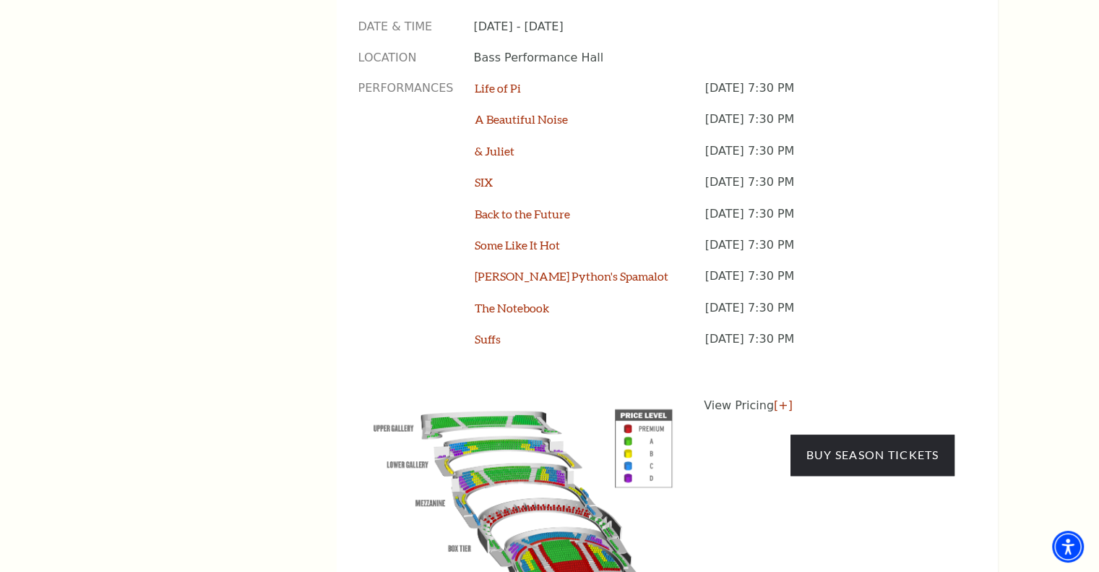
scroll to position [1224, 0]
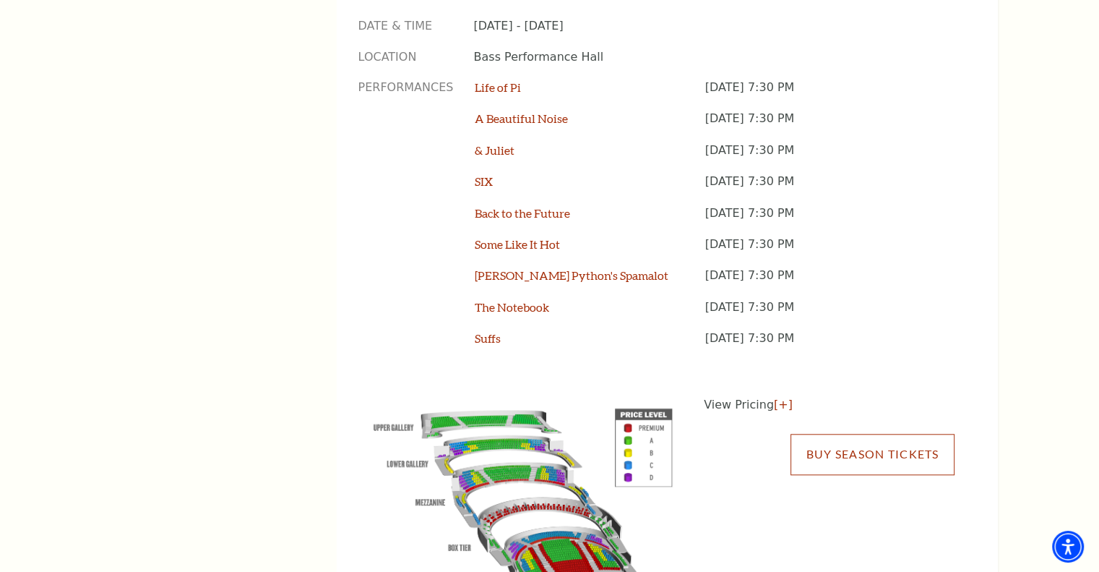
click at [853, 434] on link "Buy Season Tickets" at bounding box center [872, 454] width 163 height 40
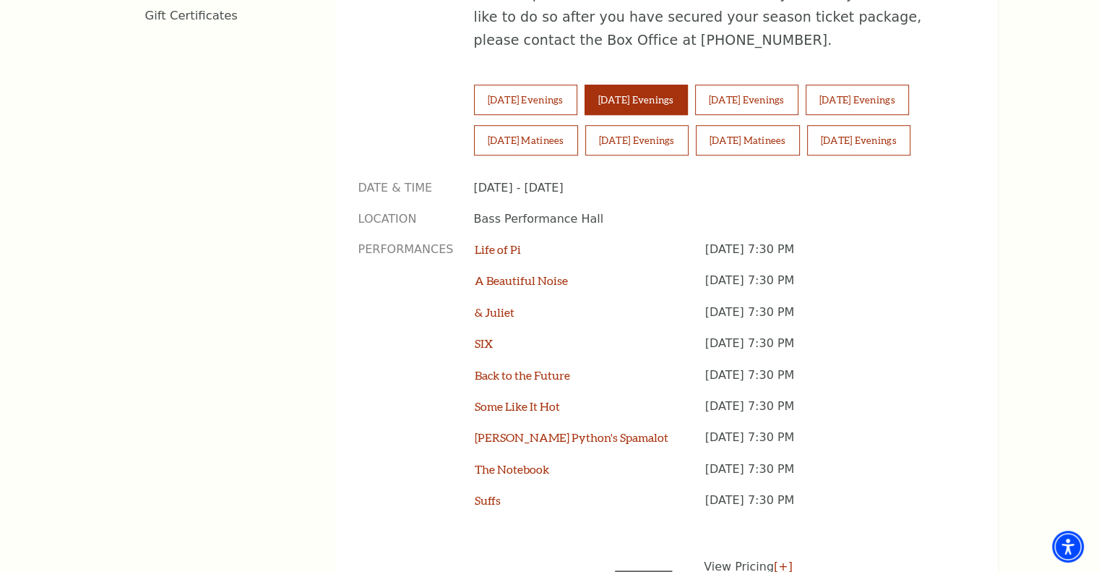
scroll to position [1005, 0]
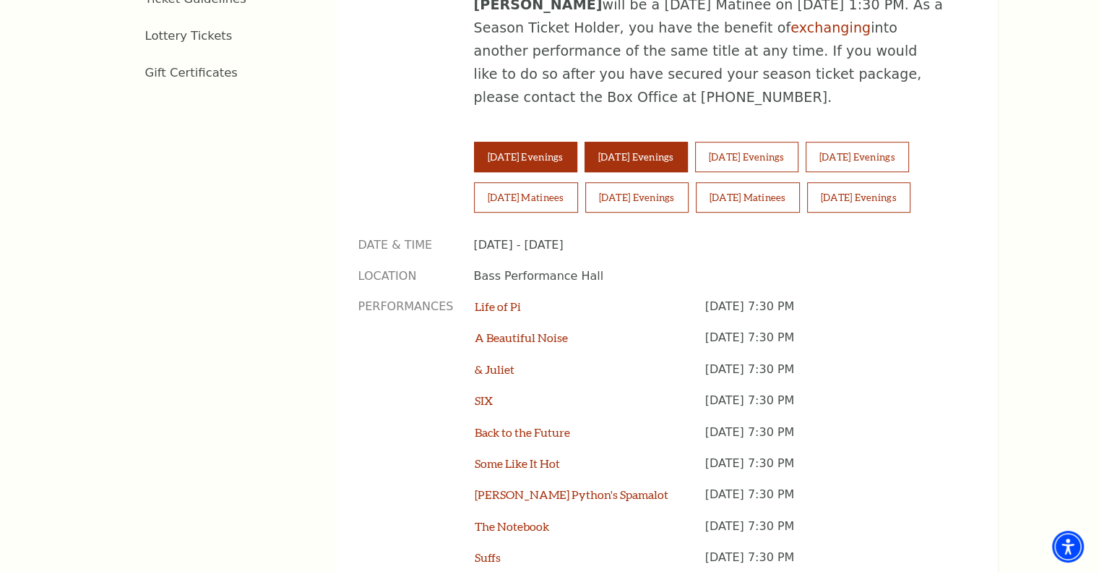
click at [543, 142] on button "Tuesday Evenings" at bounding box center [525, 157] width 103 height 30
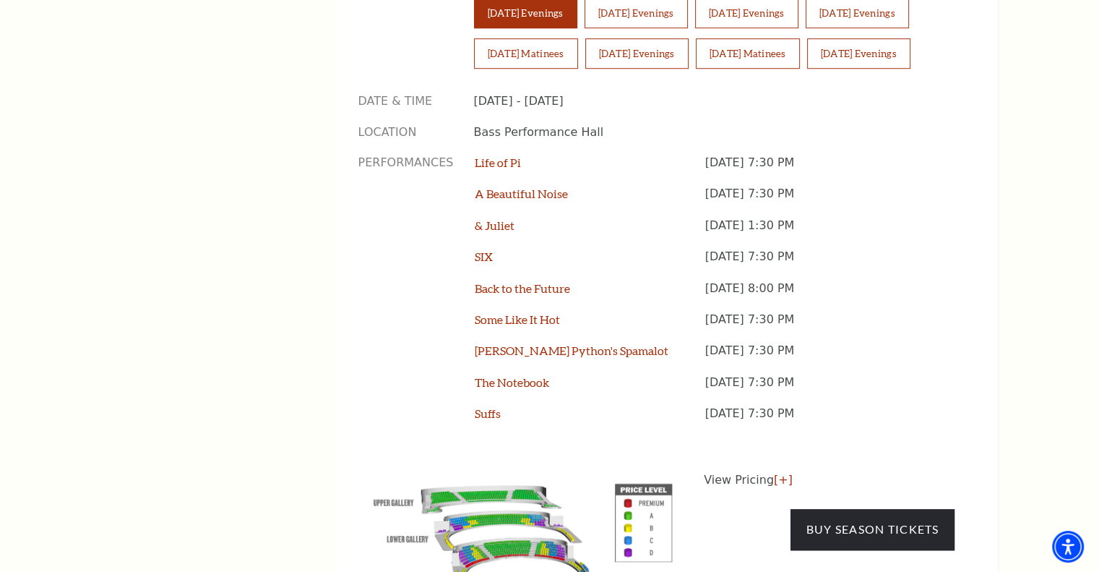
scroll to position [1149, 0]
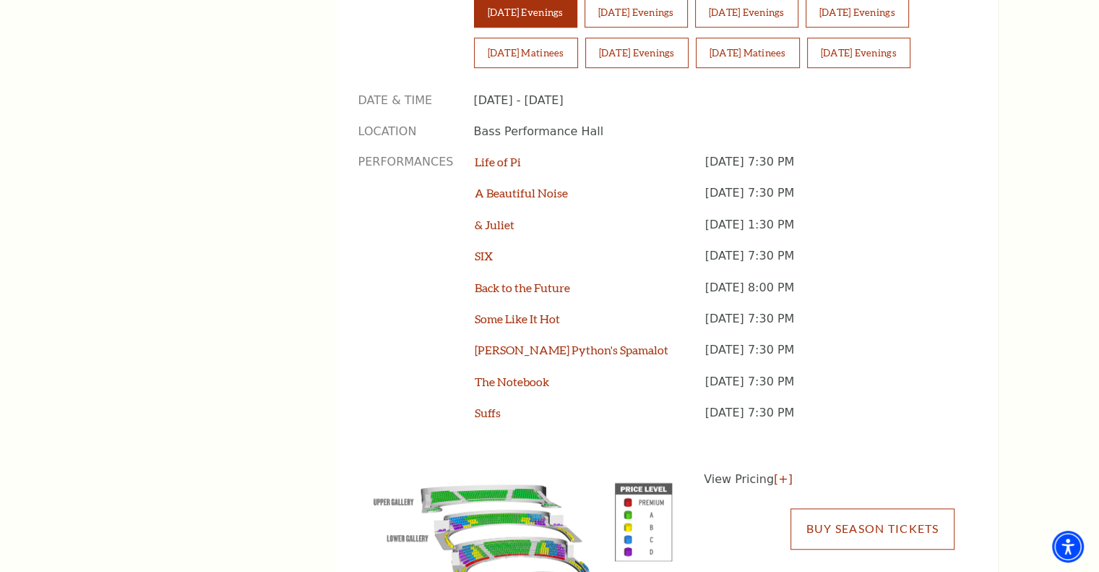
click at [830, 508] on link "Buy Season Tickets" at bounding box center [872, 528] width 163 height 40
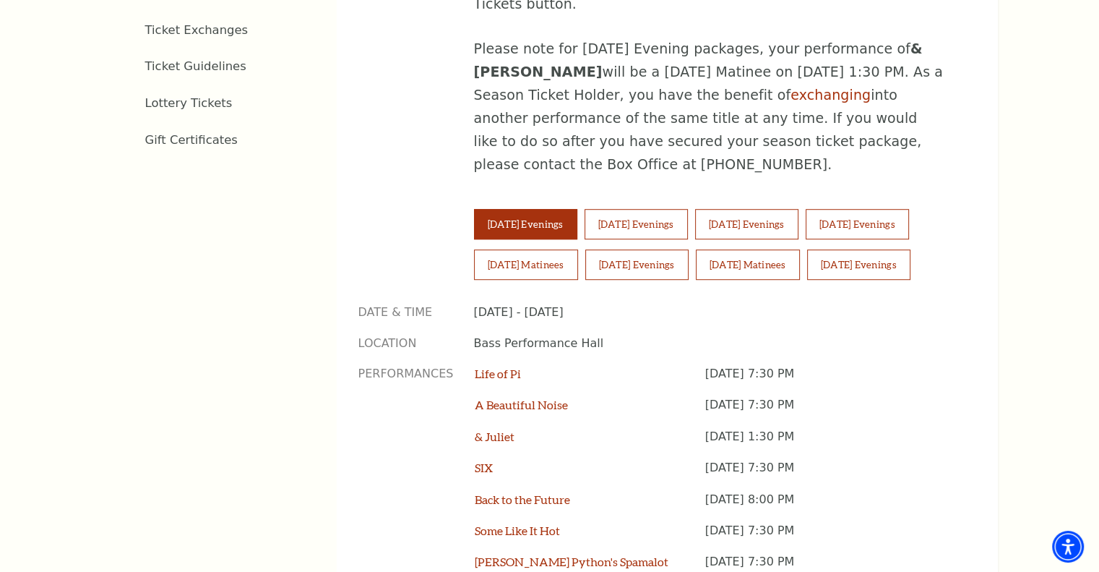
scroll to position [930, 0]
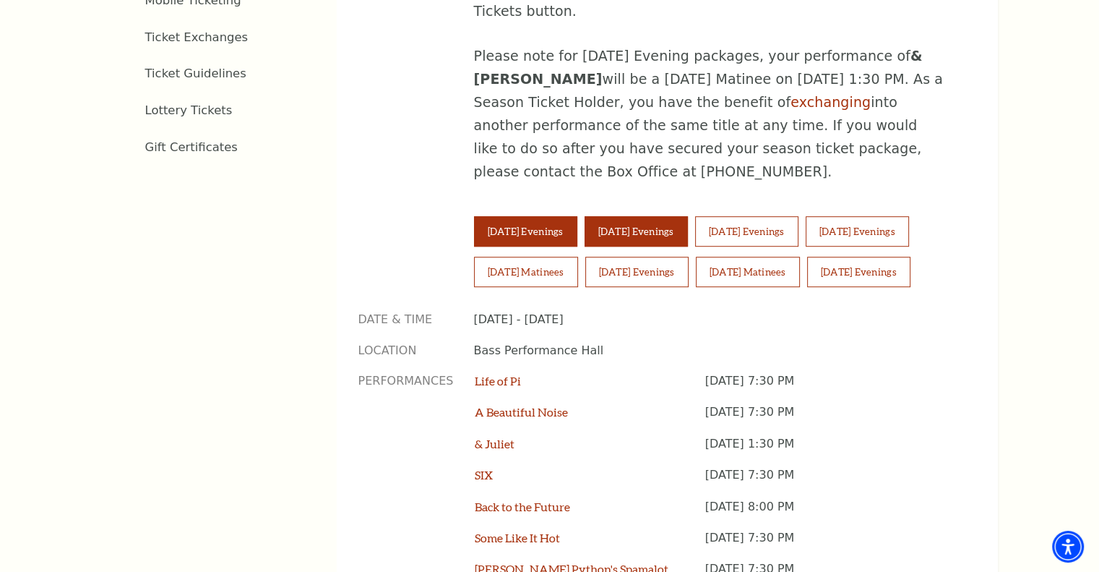
click at [625, 216] on button "Wednesday Evenings" at bounding box center [636, 231] width 103 height 30
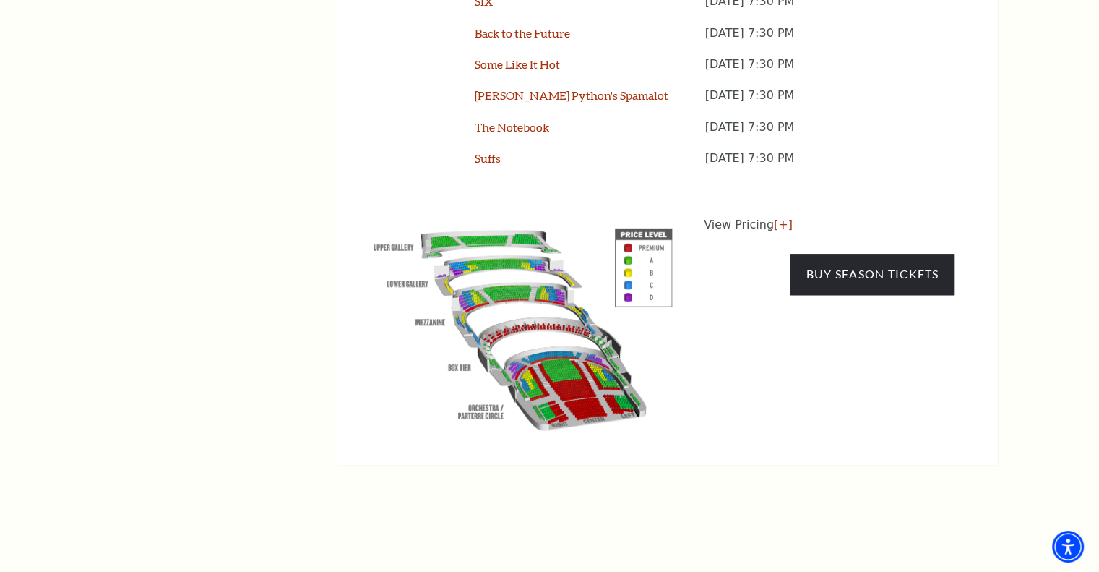
scroll to position [1364, 0]
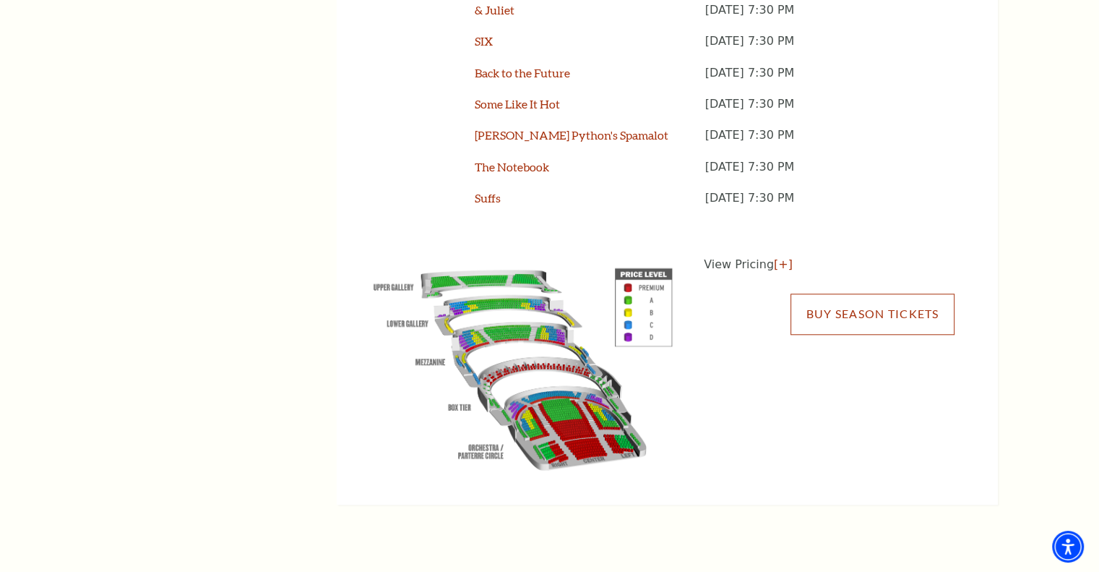
click at [841, 293] on link "Buy Season Tickets" at bounding box center [872, 313] width 163 height 40
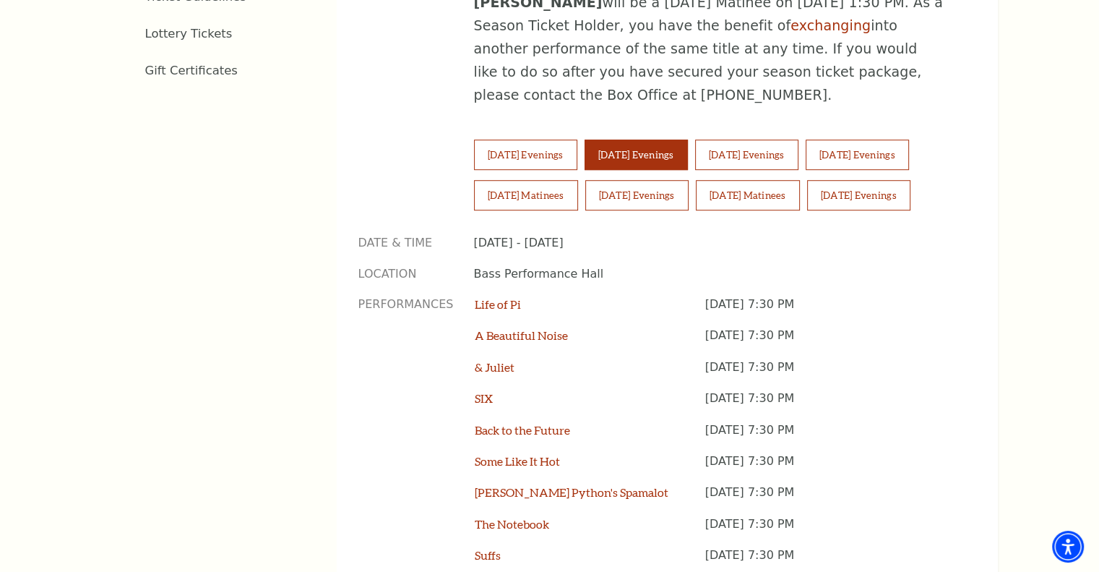
scroll to position [1000, 0]
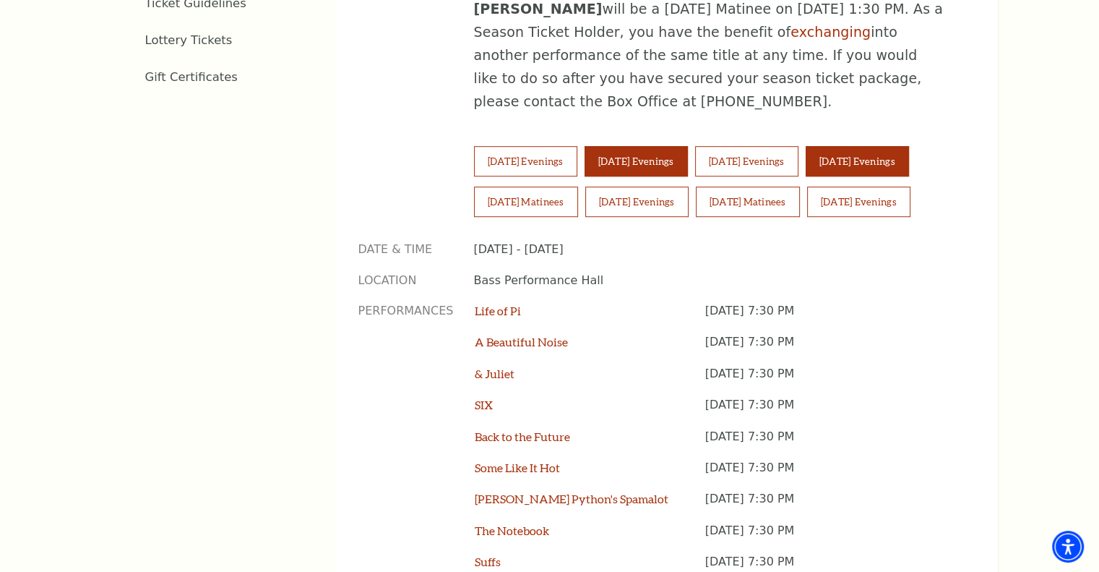
click at [876, 146] on button "Friday Evenings" at bounding box center [857, 161] width 103 height 30
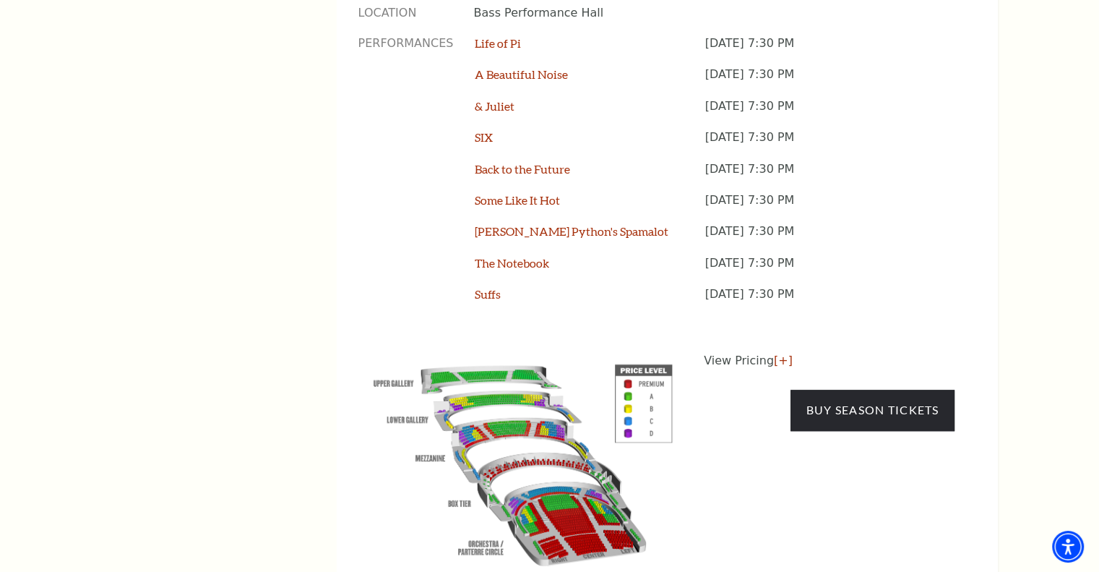
scroll to position [1289, 0]
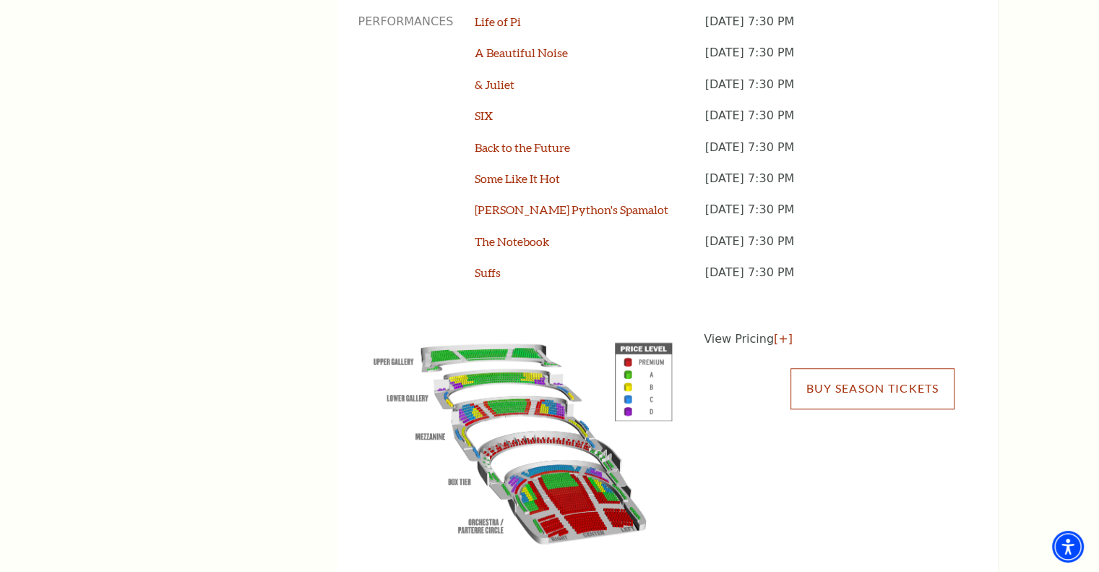
click at [844, 368] on link "Buy Season Tickets" at bounding box center [872, 388] width 163 height 40
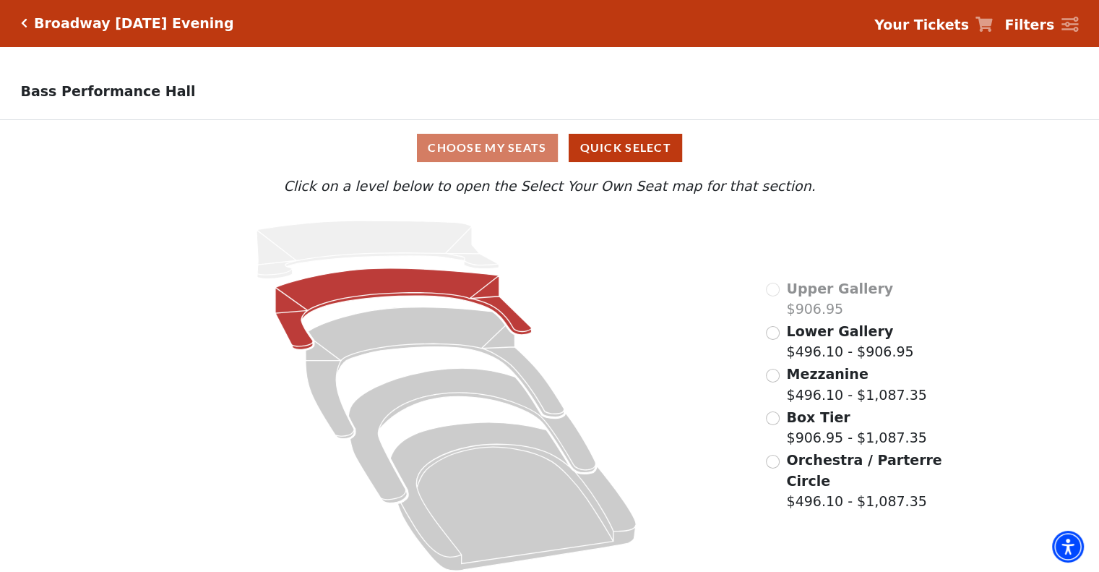
click at [437, 288] on icon at bounding box center [403, 309] width 257 height 82
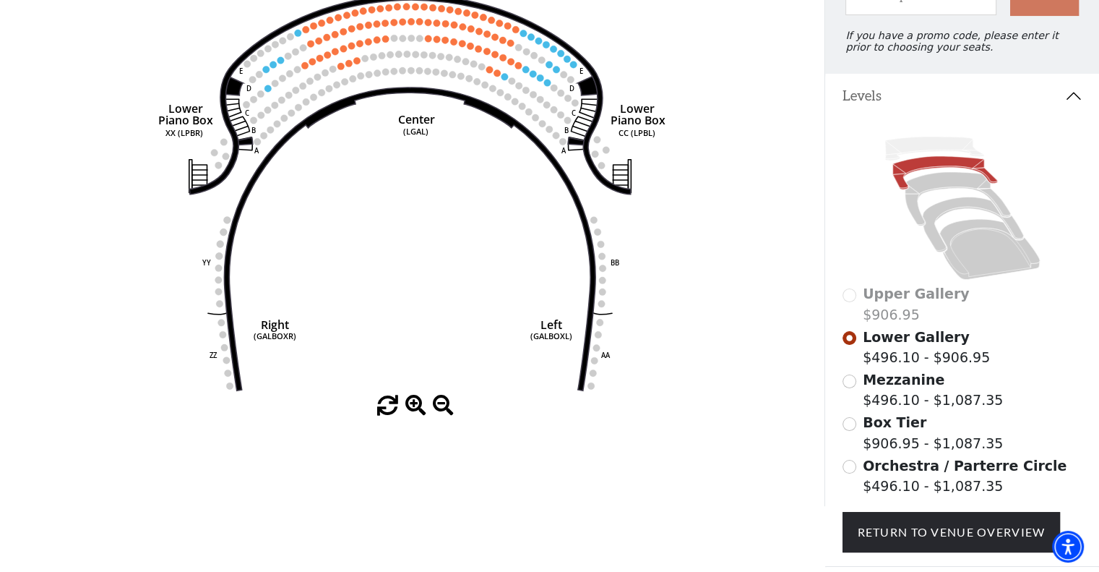
scroll to position [211, 0]
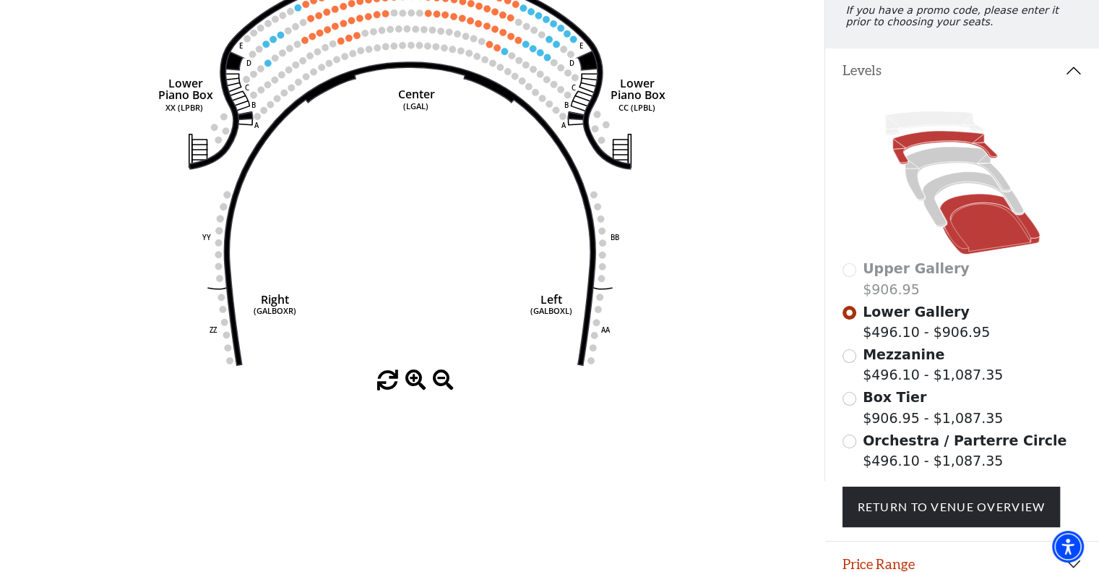
click at [975, 236] on icon at bounding box center [990, 223] width 100 height 61
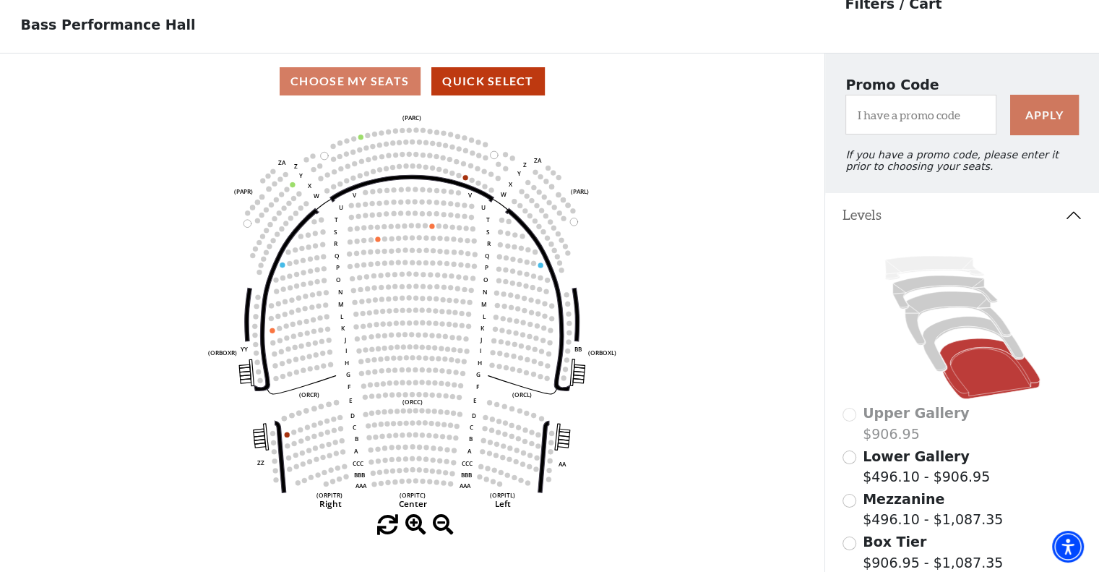
scroll to position [66, 0]
click at [935, 369] on icon at bounding box center [972, 343] width 100 height 55
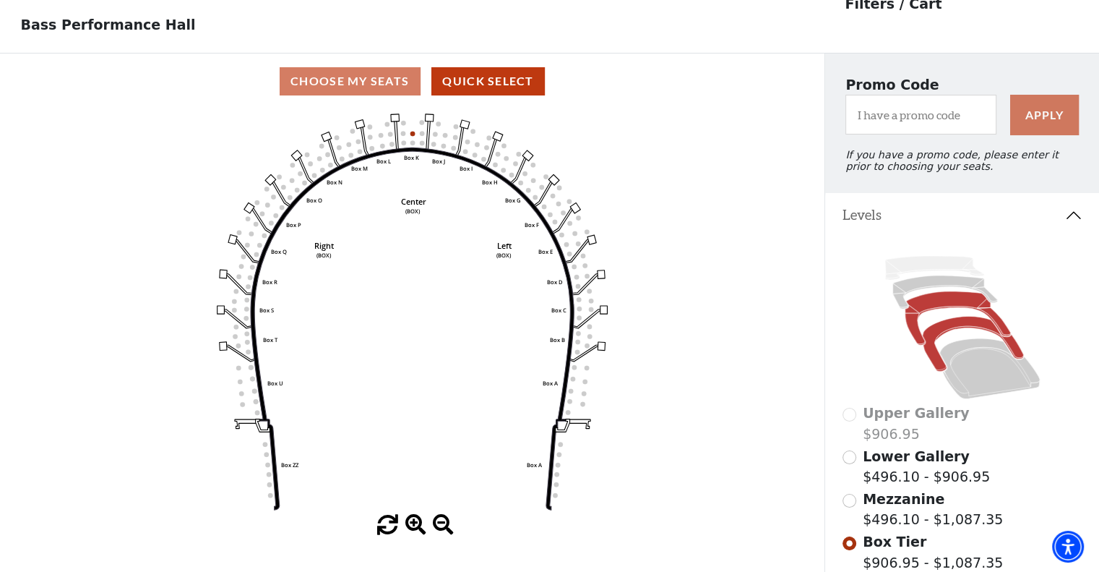
click at [916, 338] on icon at bounding box center [958, 317] width 106 height 53
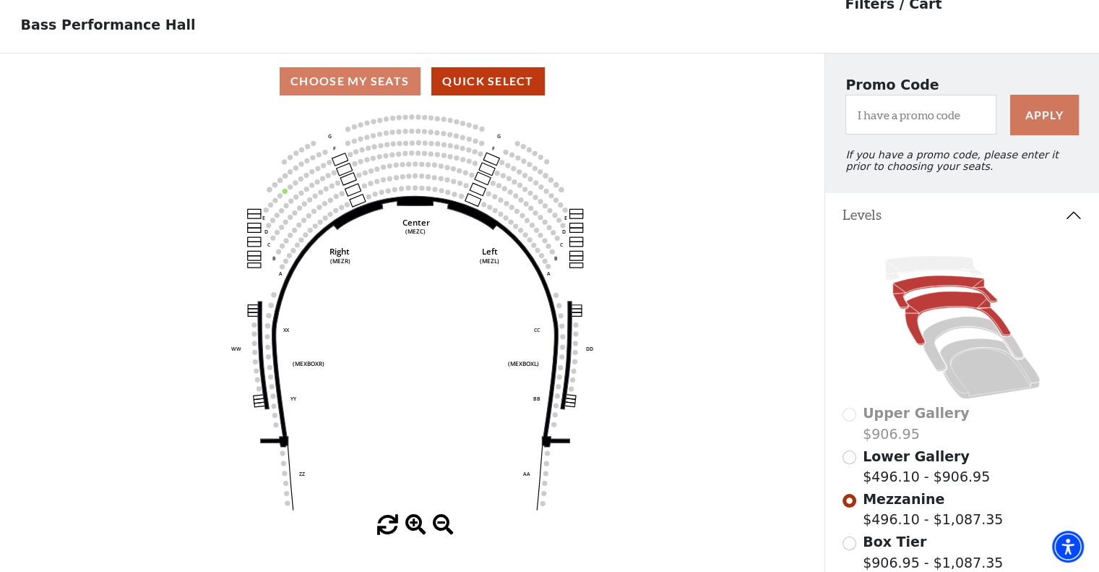
click at [899, 307] on icon at bounding box center [945, 291] width 105 height 33
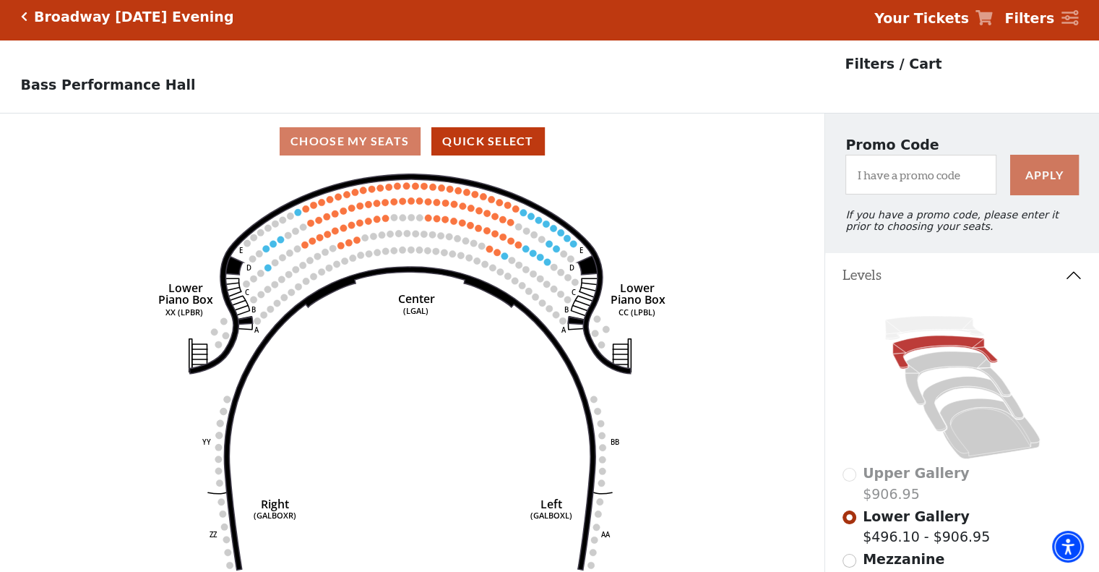
scroll to position [0, 0]
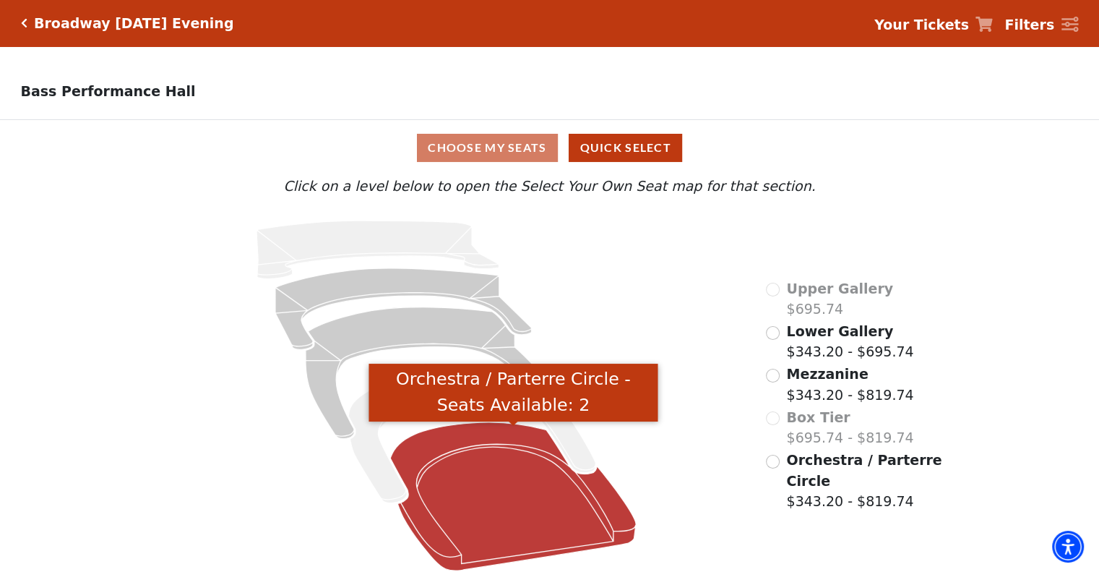
click at [525, 503] on icon "Orchestra / Parterre Circle - Seats Available: 2" at bounding box center [514, 496] width 246 height 148
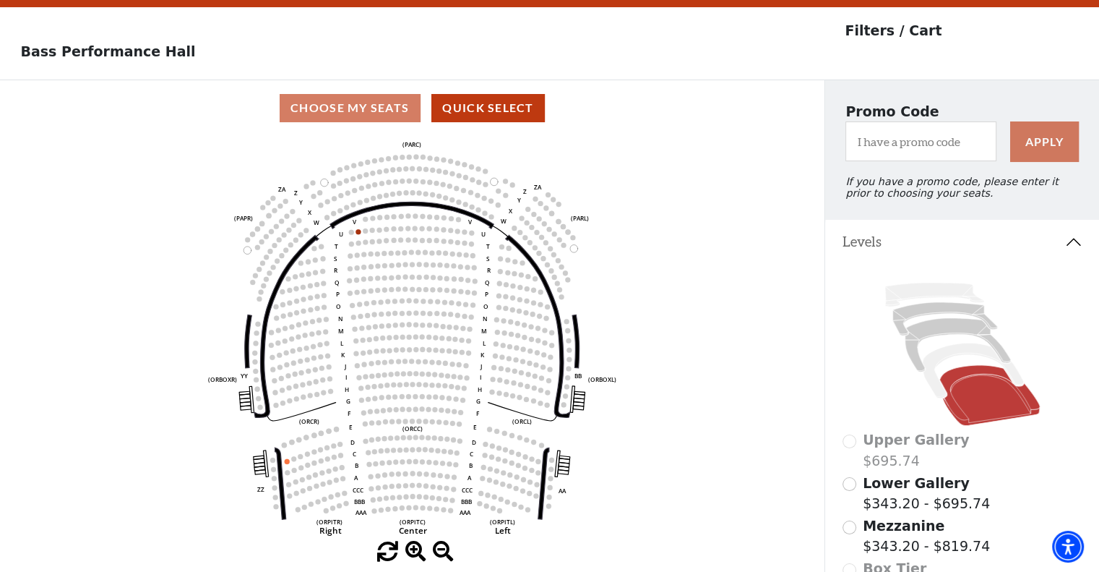
scroll to position [66, 0]
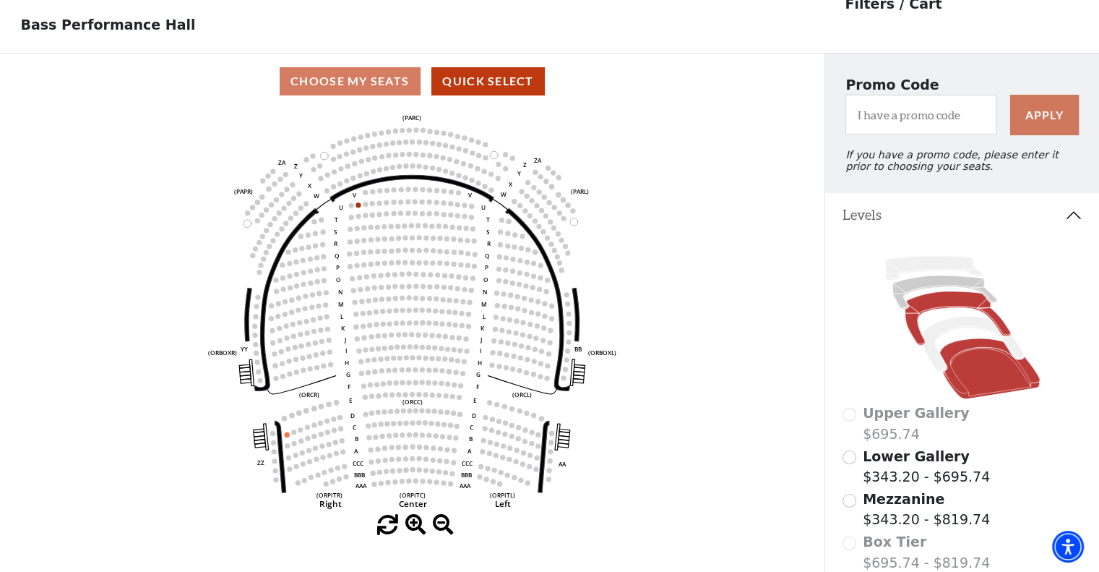
click at [914, 332] on icon at bounding box center [958, 317] width 106 height 53
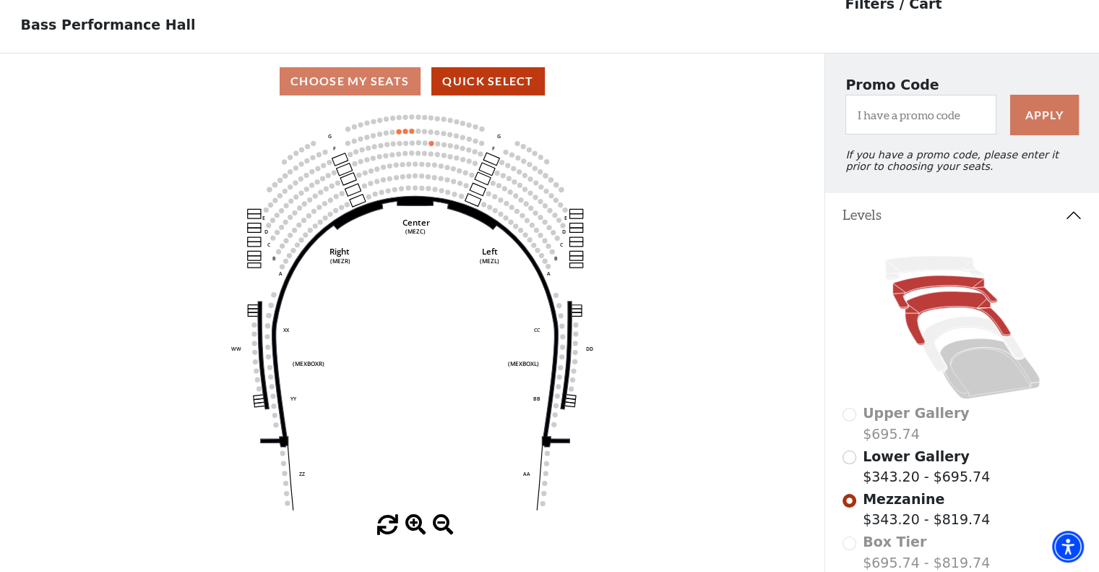
click at [900, 301] on icon at bounding box center [945, 291] width 105 height 33
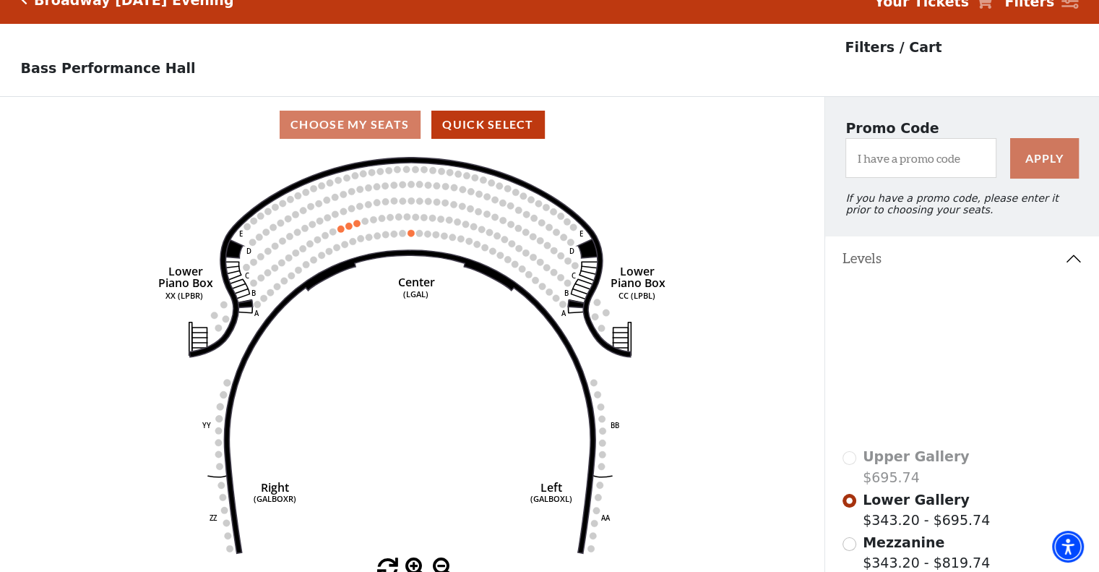
scroll to position [0, 0]
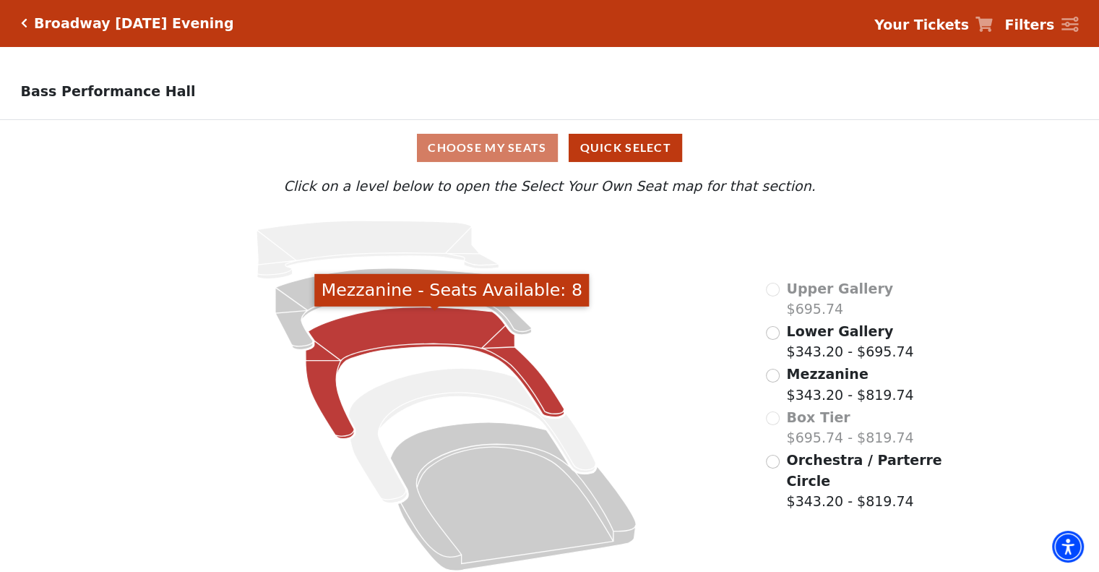
click at [327, 392] on icon "Mezzanine - Seats Available: 8" at bounding box center [435, 373] width 259 height 132
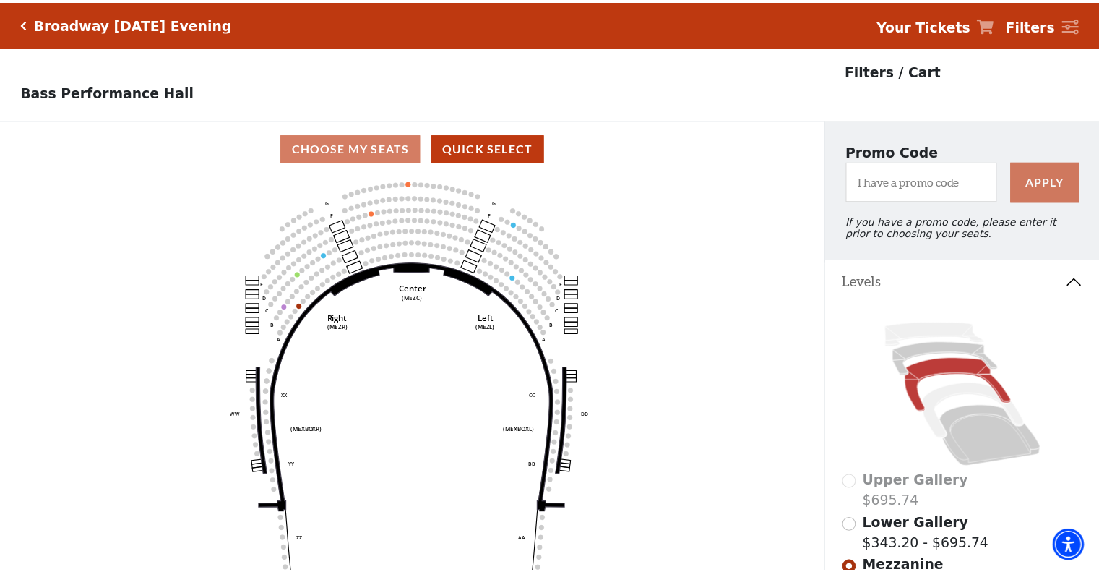
scroll to position [66, 0]
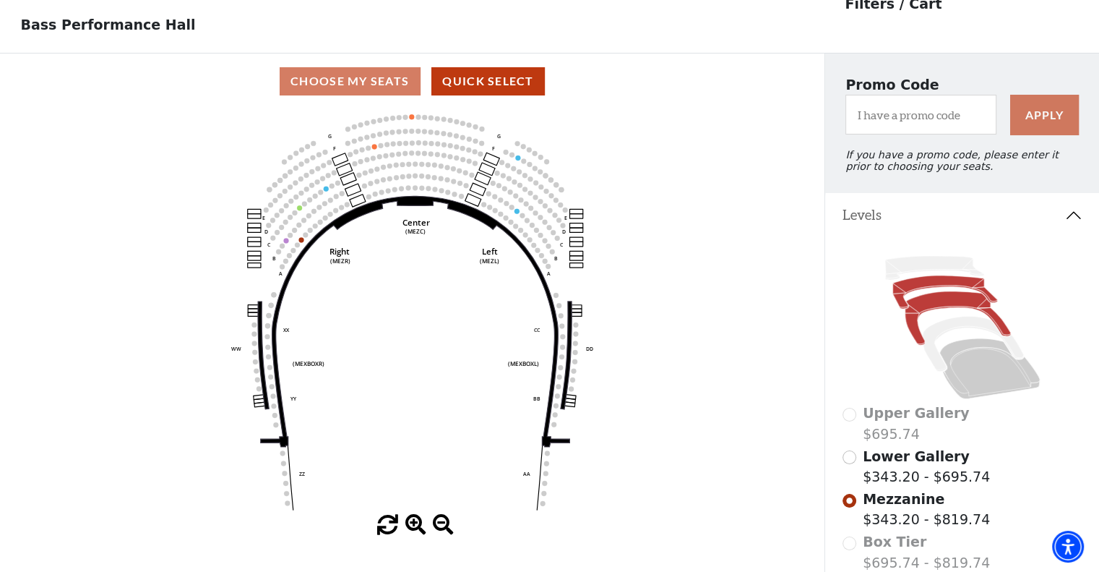
click at [898, 301] on icon at bounding box center [945, 291] width 105 height 33
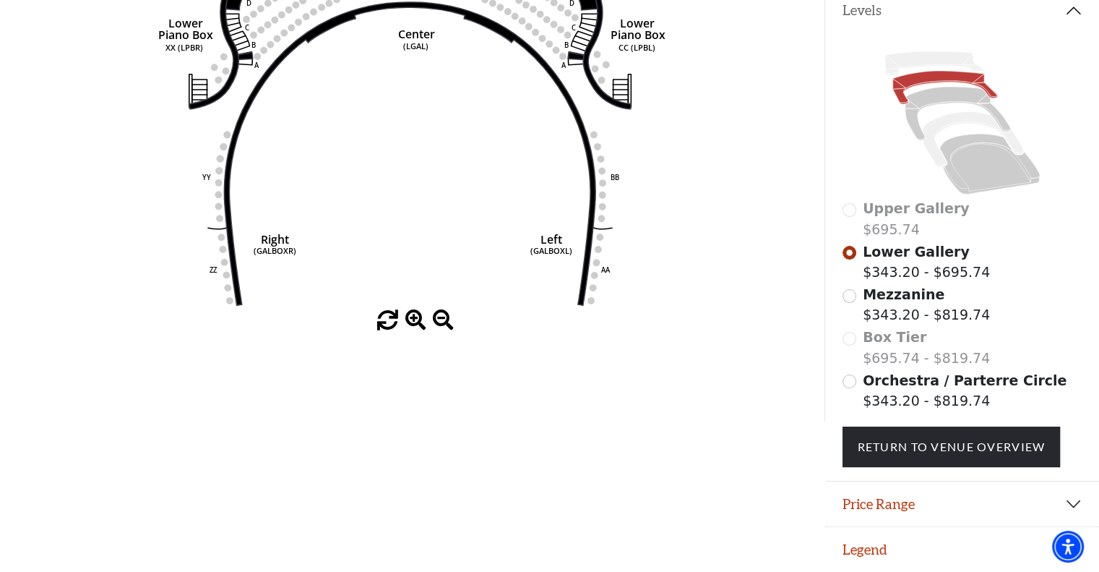
scroll to position [278, 0]
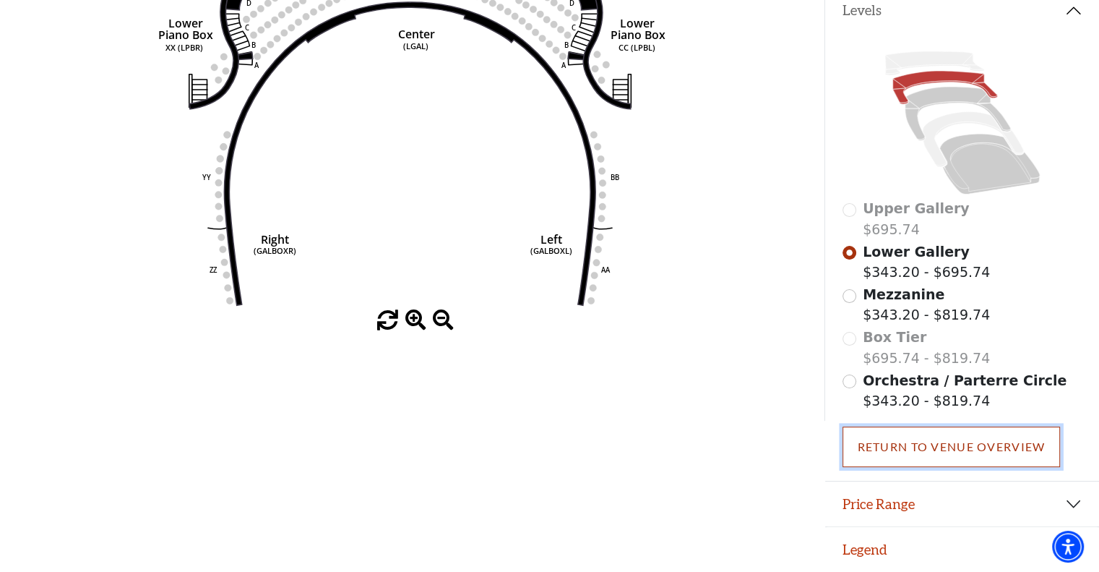
click at [932, 447] on link "Return To Venue Overview" at bounding box center [952, 446] width 218 height 40
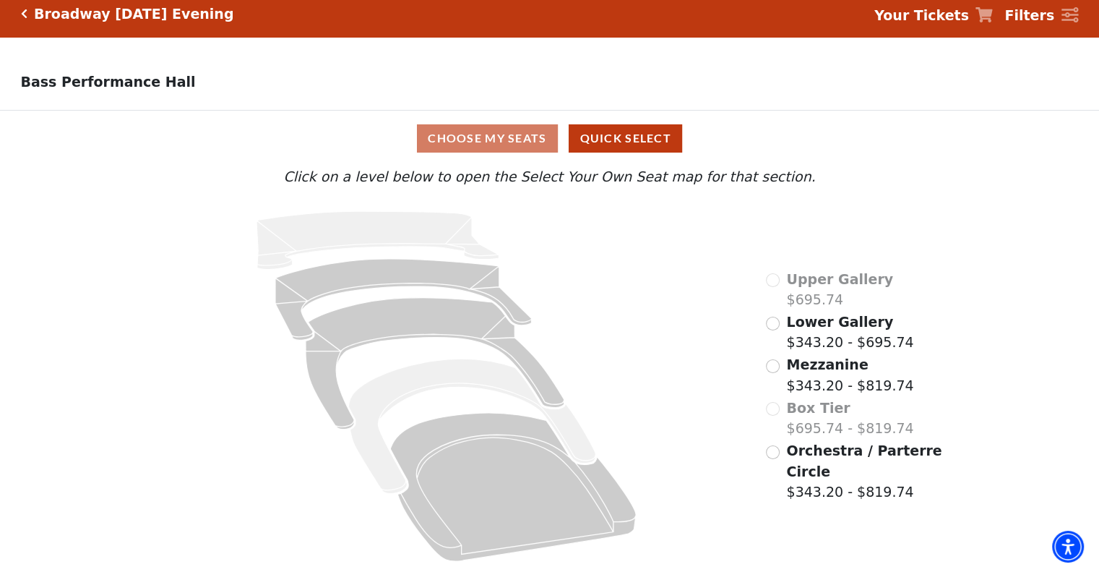
scroll to position [0, 0]
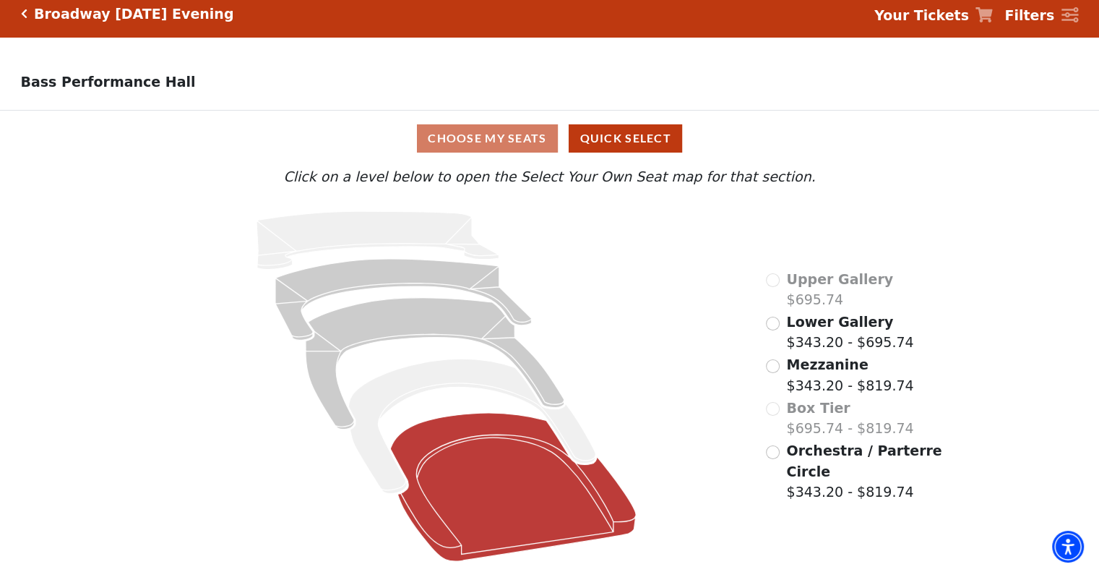
click at [481, 486] on icon at bounding box center [514, 487] width 246 height 148
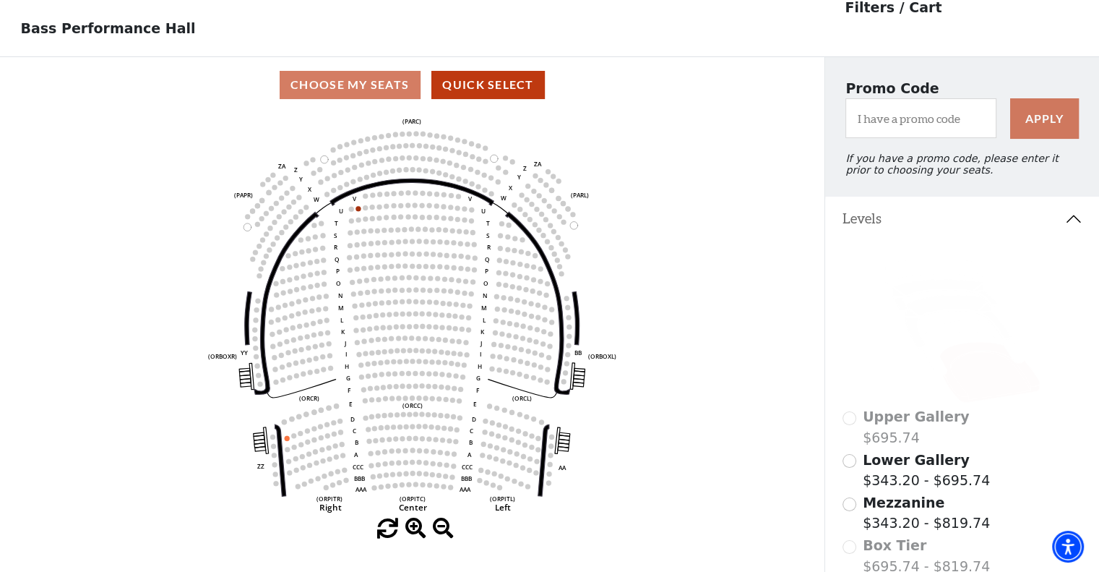
scroll to position [66, 0]
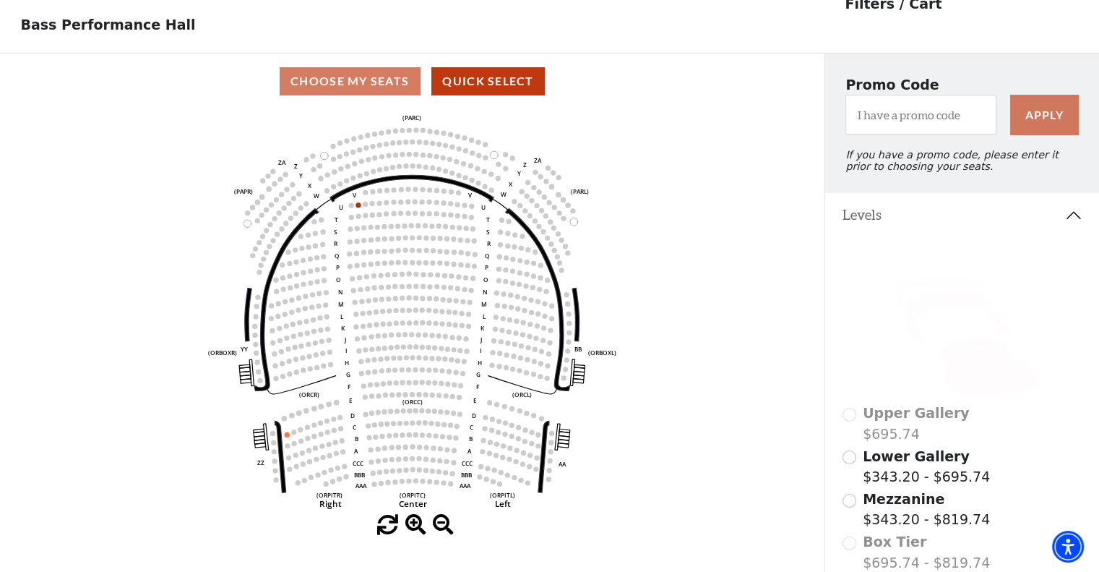
click at [913, 338] on icon at bounding box center [958, 317] width 106 height 53
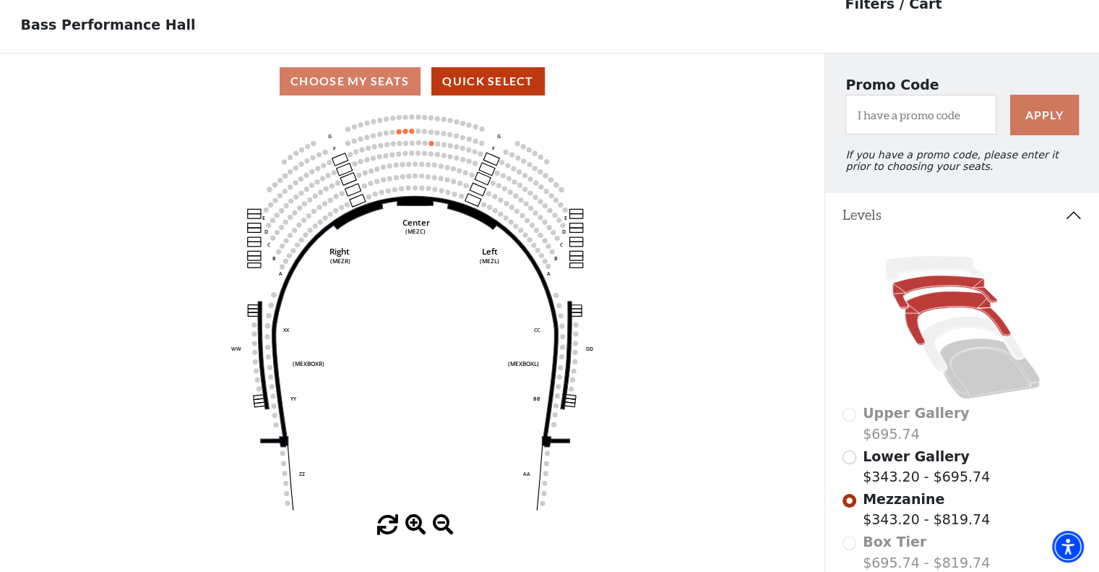
click at [900, 293] on icon at bounding box center [945, 291] width 105 height 33
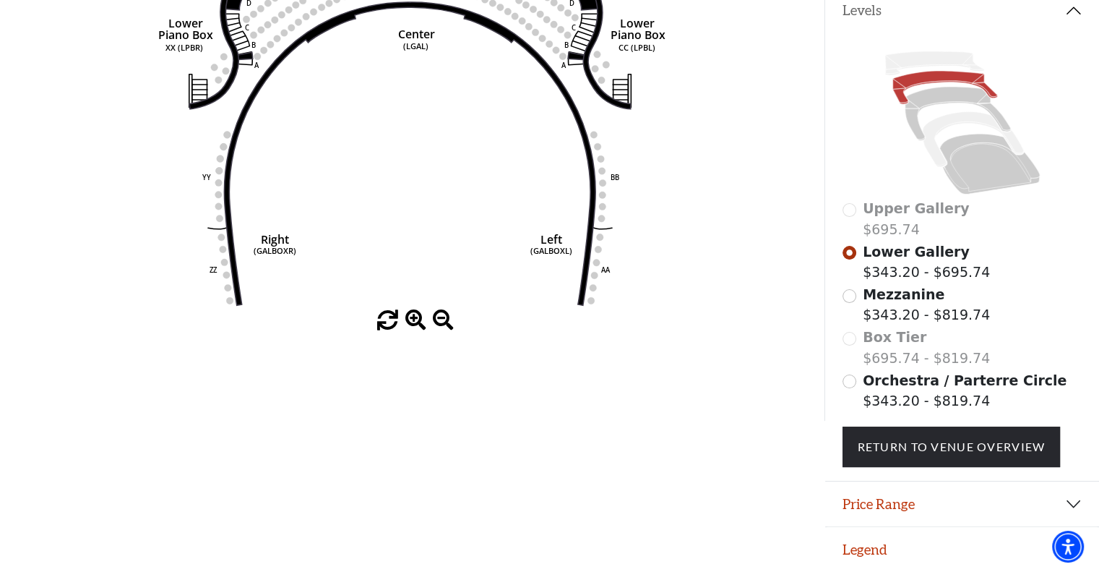
scroll to position [278, 0]
drag, startPoint x: 1067, startPoint y: 503, endPoint x: 1059, endPoint y: 497, distance: 9.8
click at [1067, 502] on button "Price Range" at bounding box center [962, 503] width 274 height 45
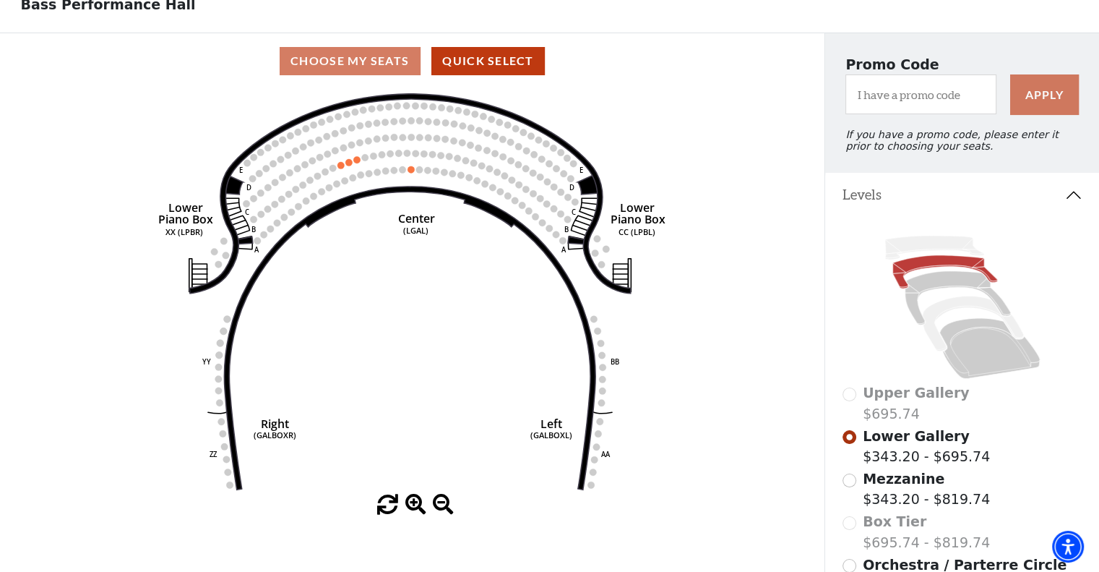
scroll to position [61, 0]
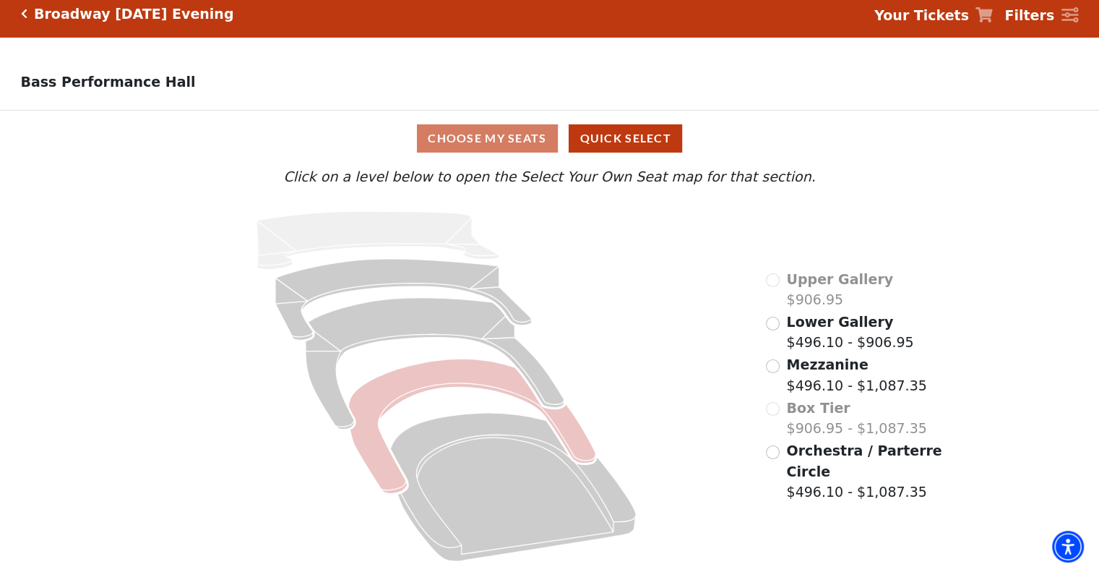
scroll to position [14, 0]
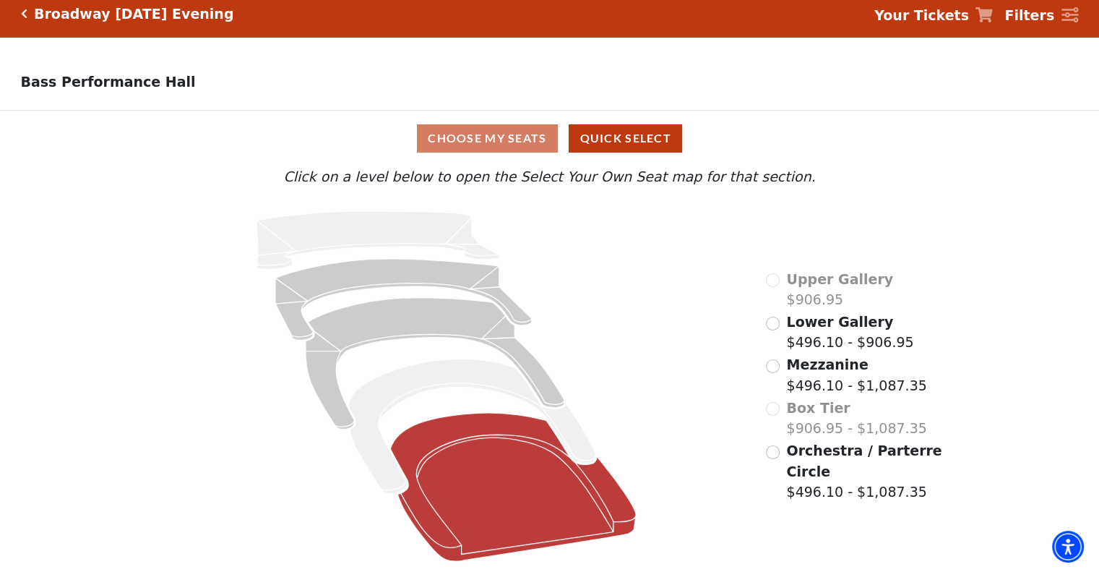
click at [482, 473] on icon at bounding box center [514, 487] width 246 height 148
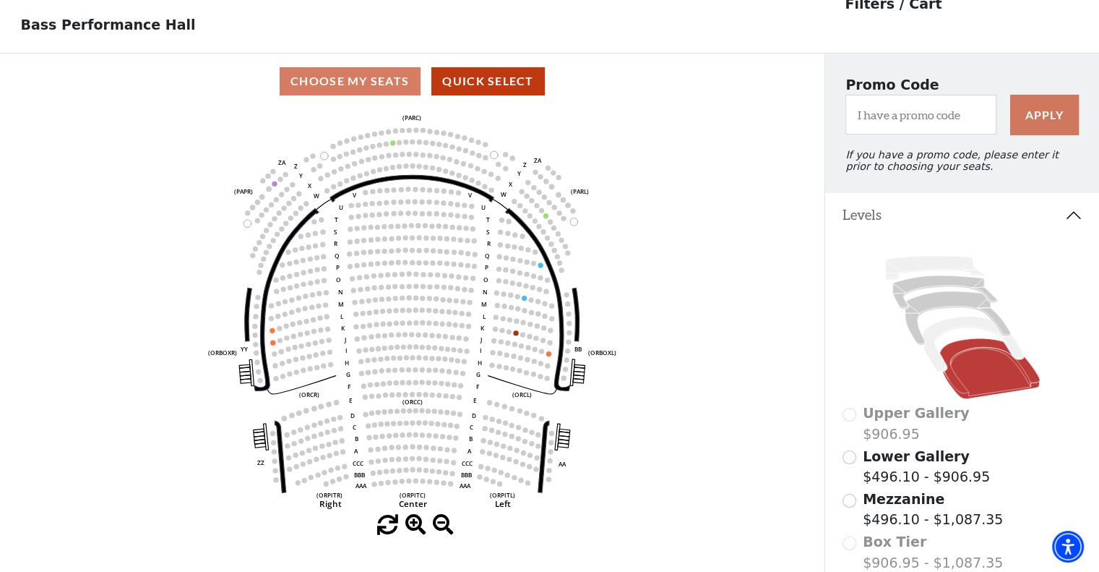
scroll to position [66, 0]
click at [914, 341] on icon at bounding box center [958, 317] width 106 height 53
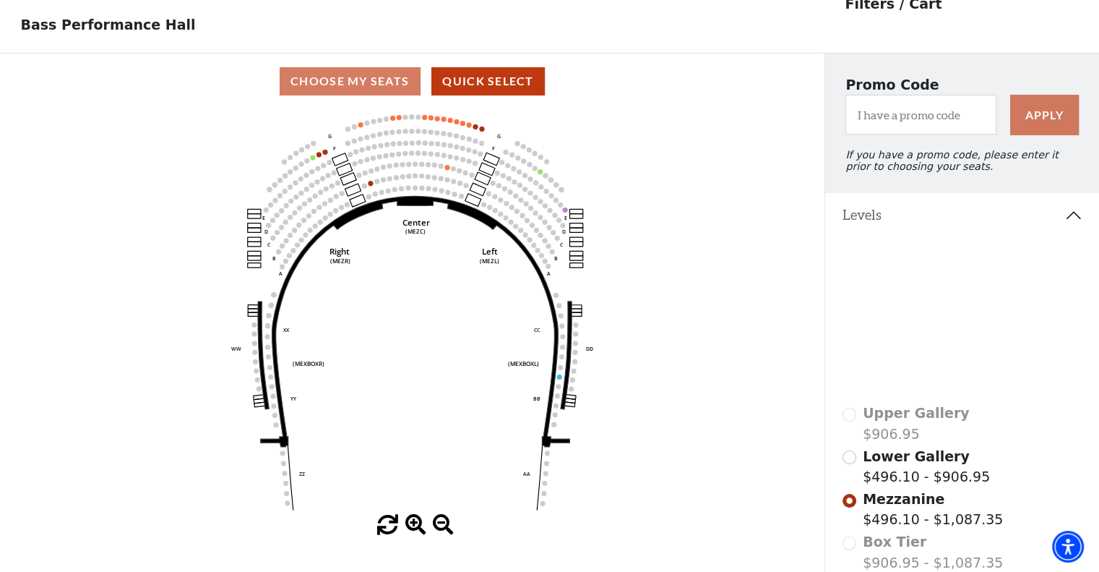
click at [900, 294] on icon at bounding box center [945, 291] width 105 height 33
